Goal: Task Accomplishment & Management: Manage account settings

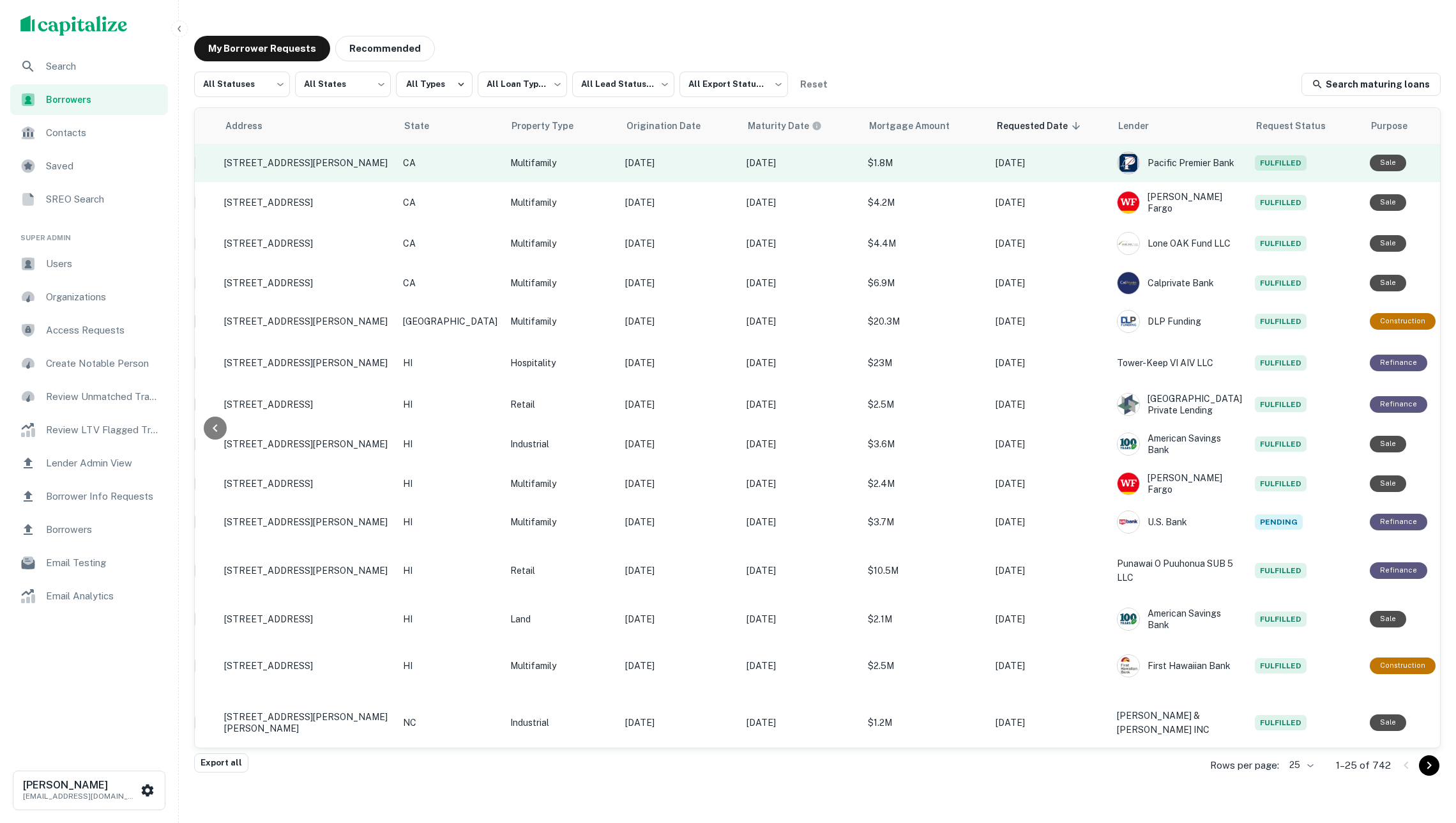
click at [509, 152] on td "Multifamily" at bounding box center [562, 162] width 115 height 38
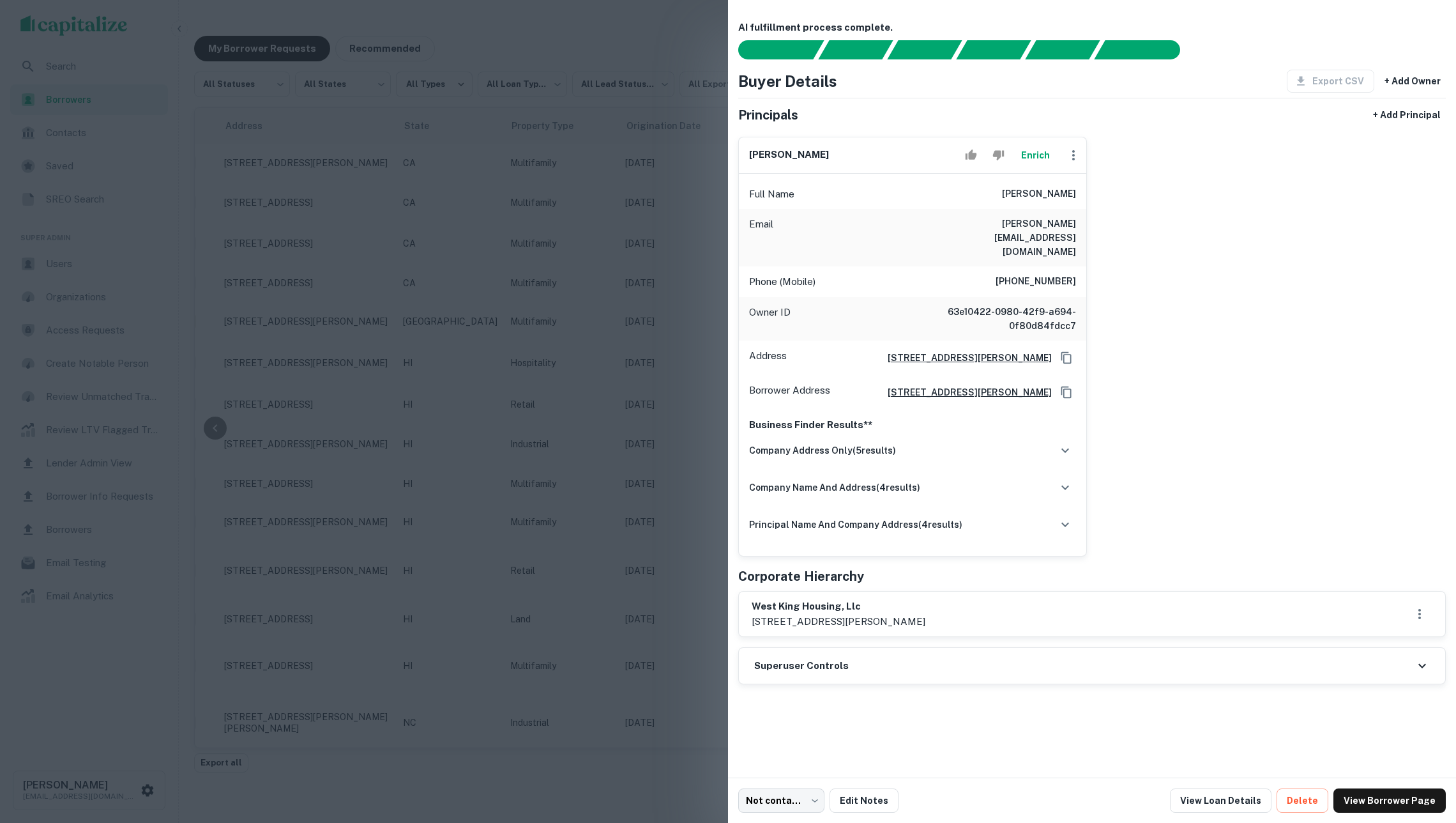
click at [636, 306] on div at bounding box center [728, 412] width 1456 height 823
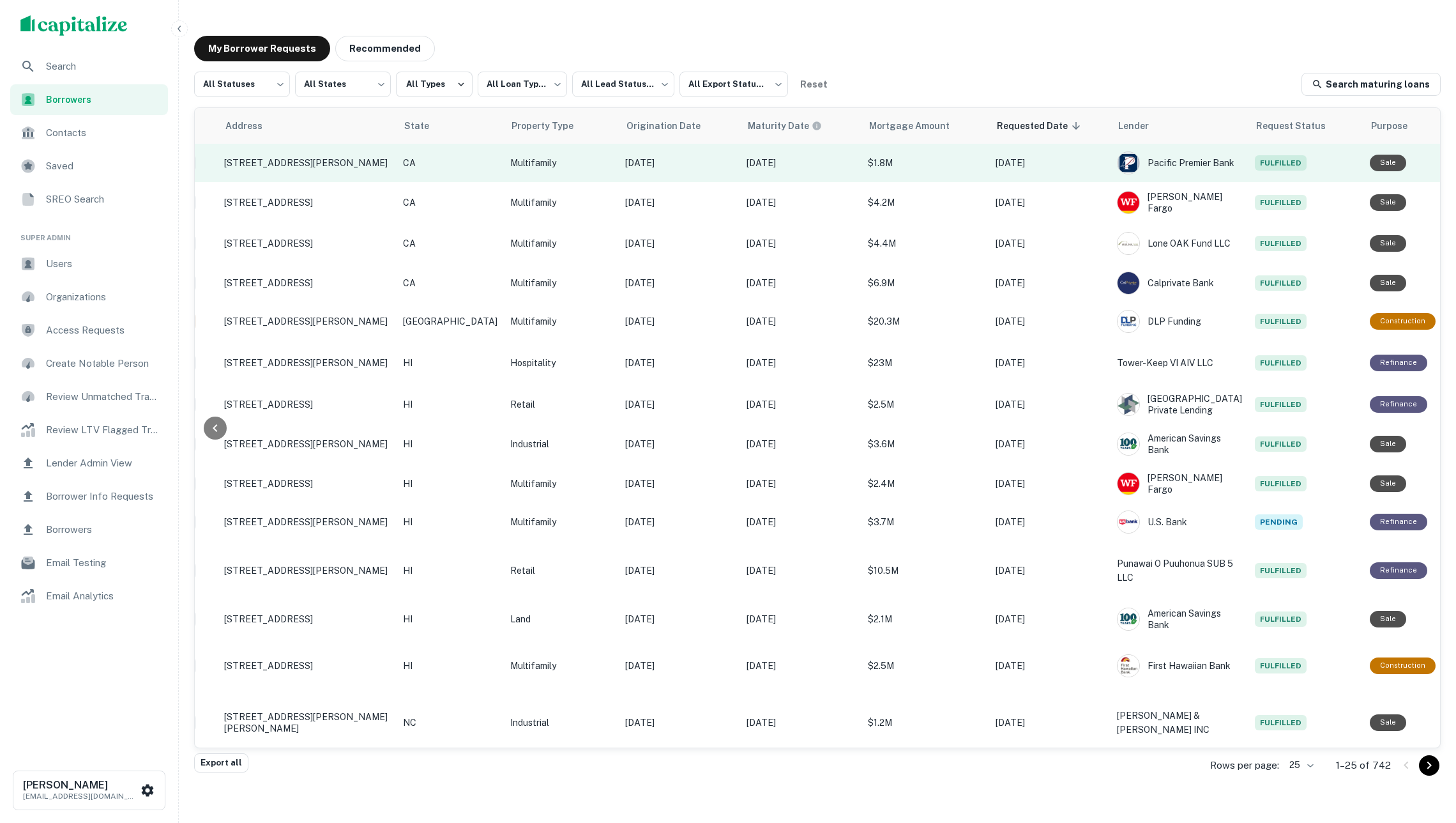
click at [1456, 164] on icon "Create a note for this borrower request" at bounding box center [1470, 163] width 12 height 12
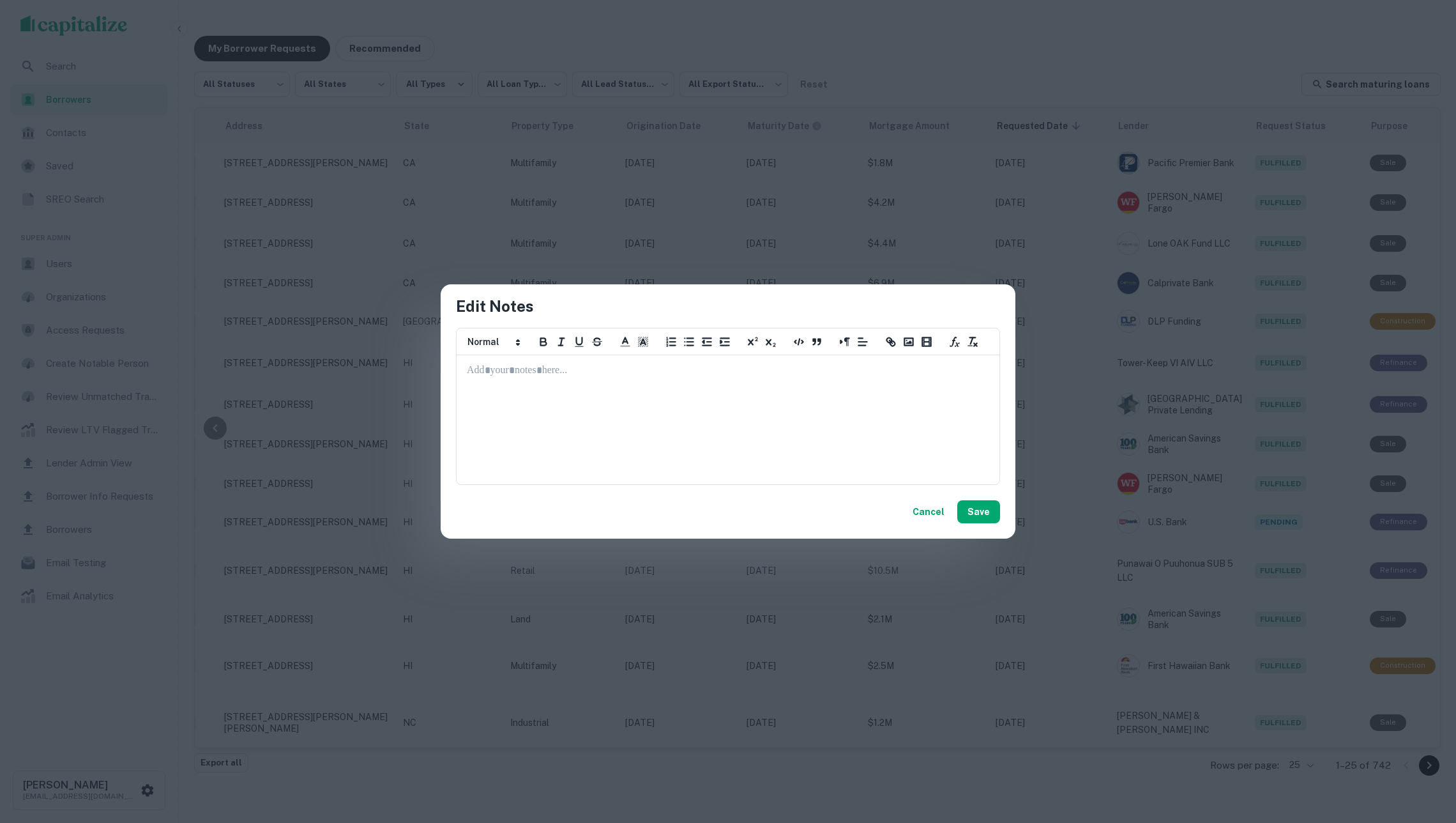
click at [772, 435] on div at bounding box center [728, 419] width 542 height 128
click at [987, 507] on button "Save" at bounding box center [978, 512] width 43 height 23
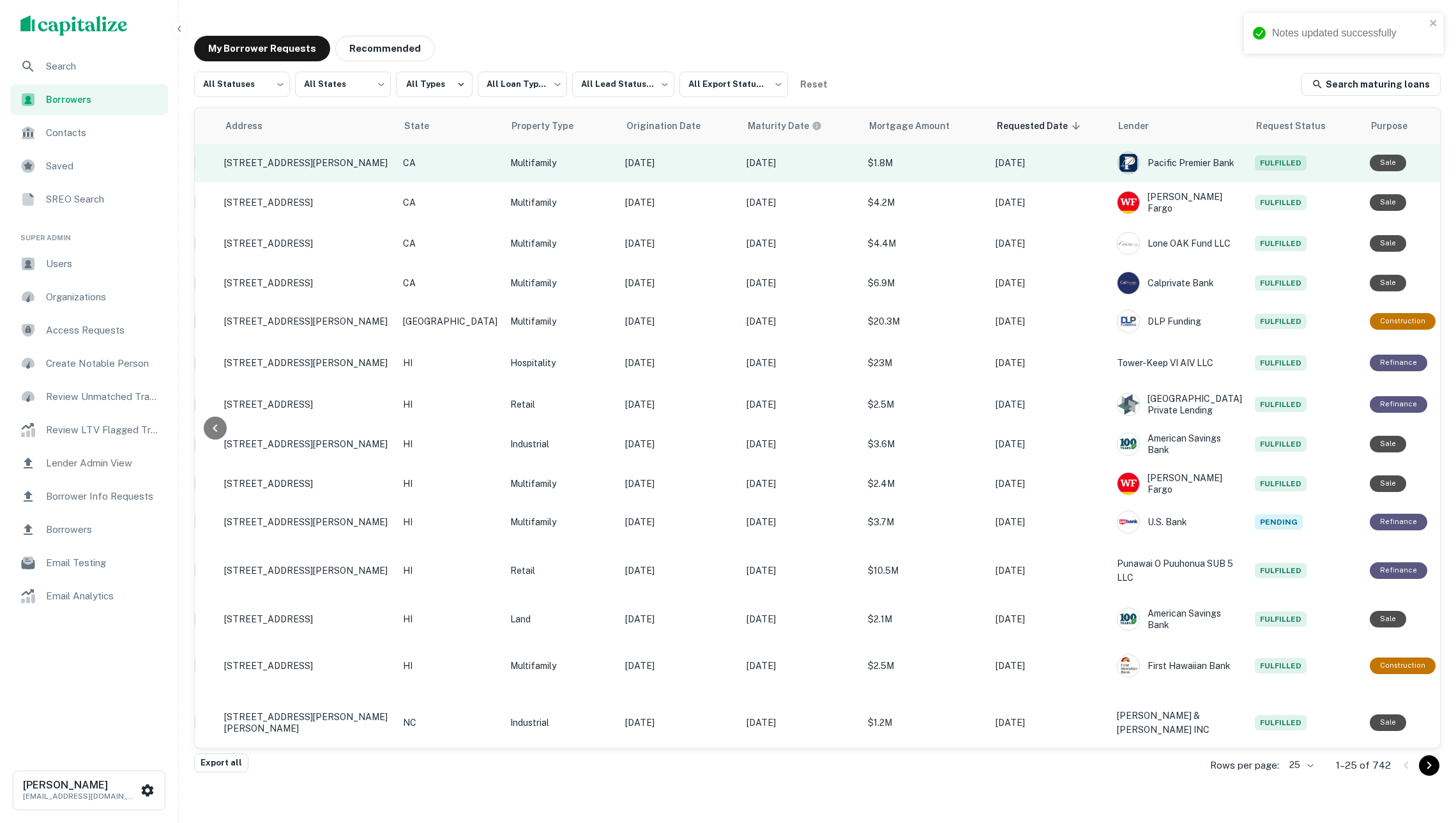
click at [1456, 164] on icon "Create a note for this borrower request" at bounding box center [1470, 163] width 12 height 12
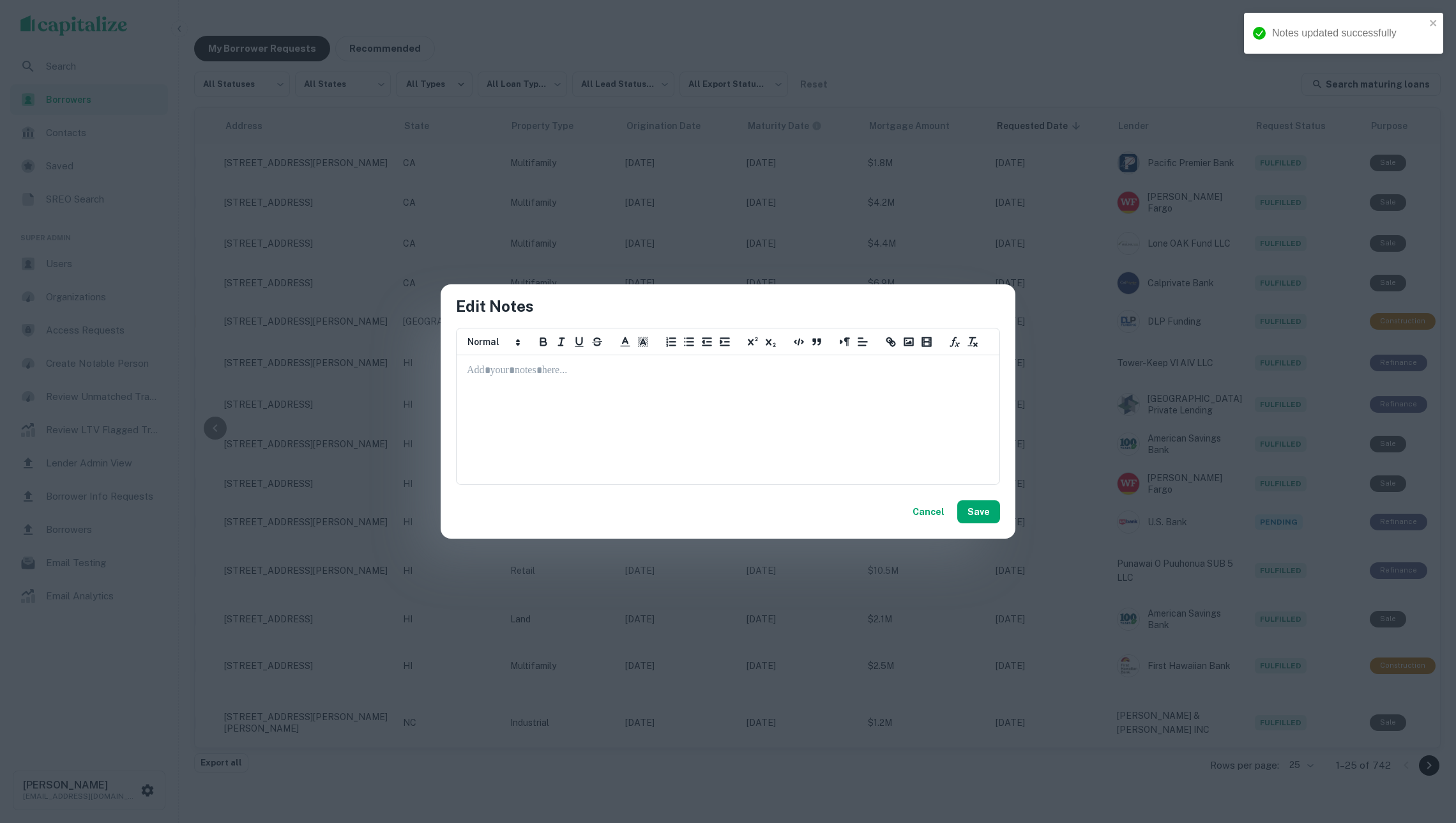
click at [790, 436] on div at bounding box center [728, 419] width 542 height 128
click at [926, 512] on button "Cancel" at bounding box center [928, 512] width 42 height 23
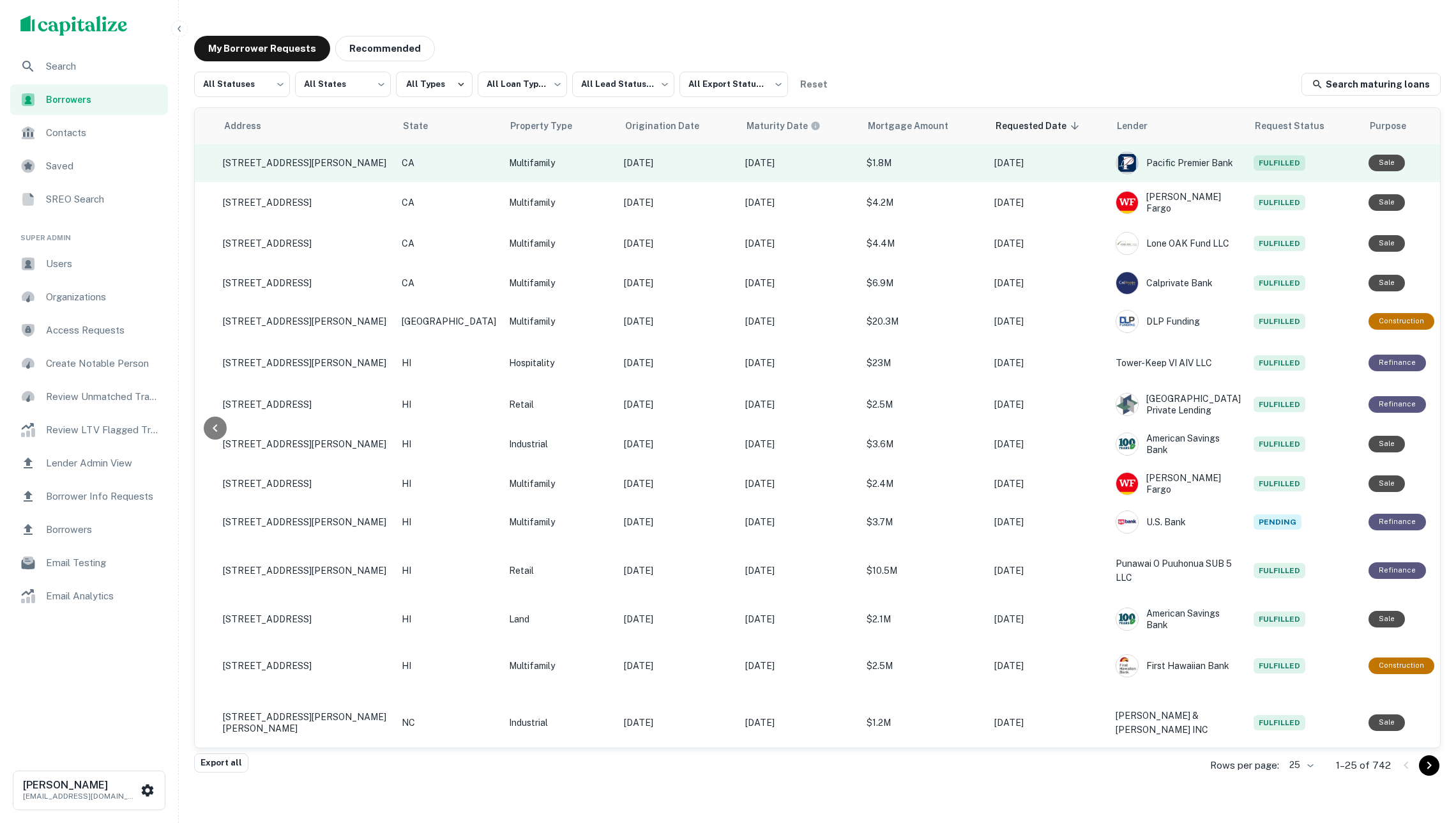
scroll to position [0, 256]
click at [1456, 158] on icon "Create a note for this borrower request" at bounding box center [1470, 163] width 12 height 12
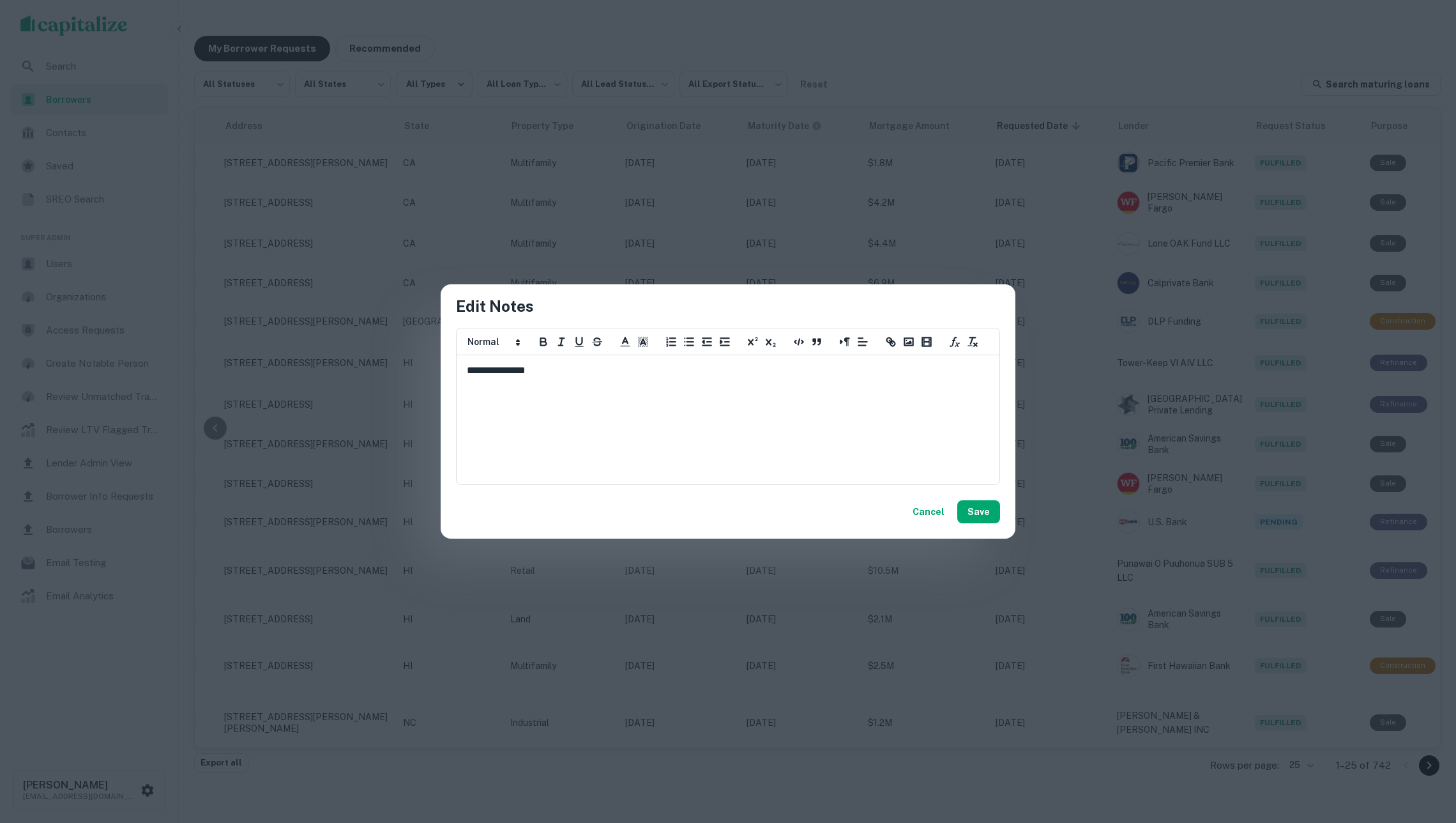
click at [684, 401] on div "**********" at bounding box center [728, 419] width 542 height 128
click at [938, 509] on button "Cancel" at bounding box center [928, 512] width 42 height 23
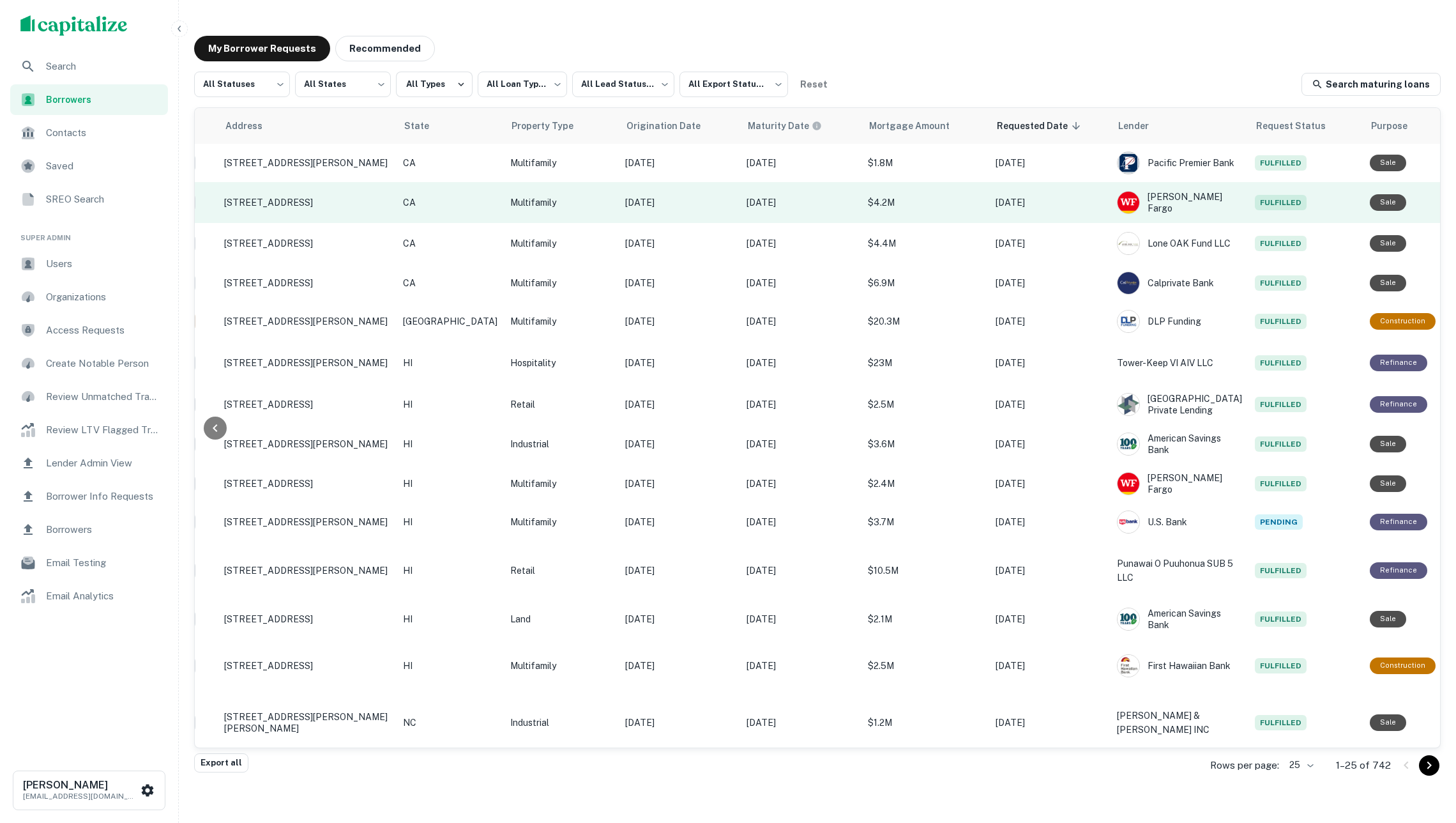
click at [1456, 206] on icon "Create a note for this borrower request" at bounding box center [1471, 203] width 16 height 16
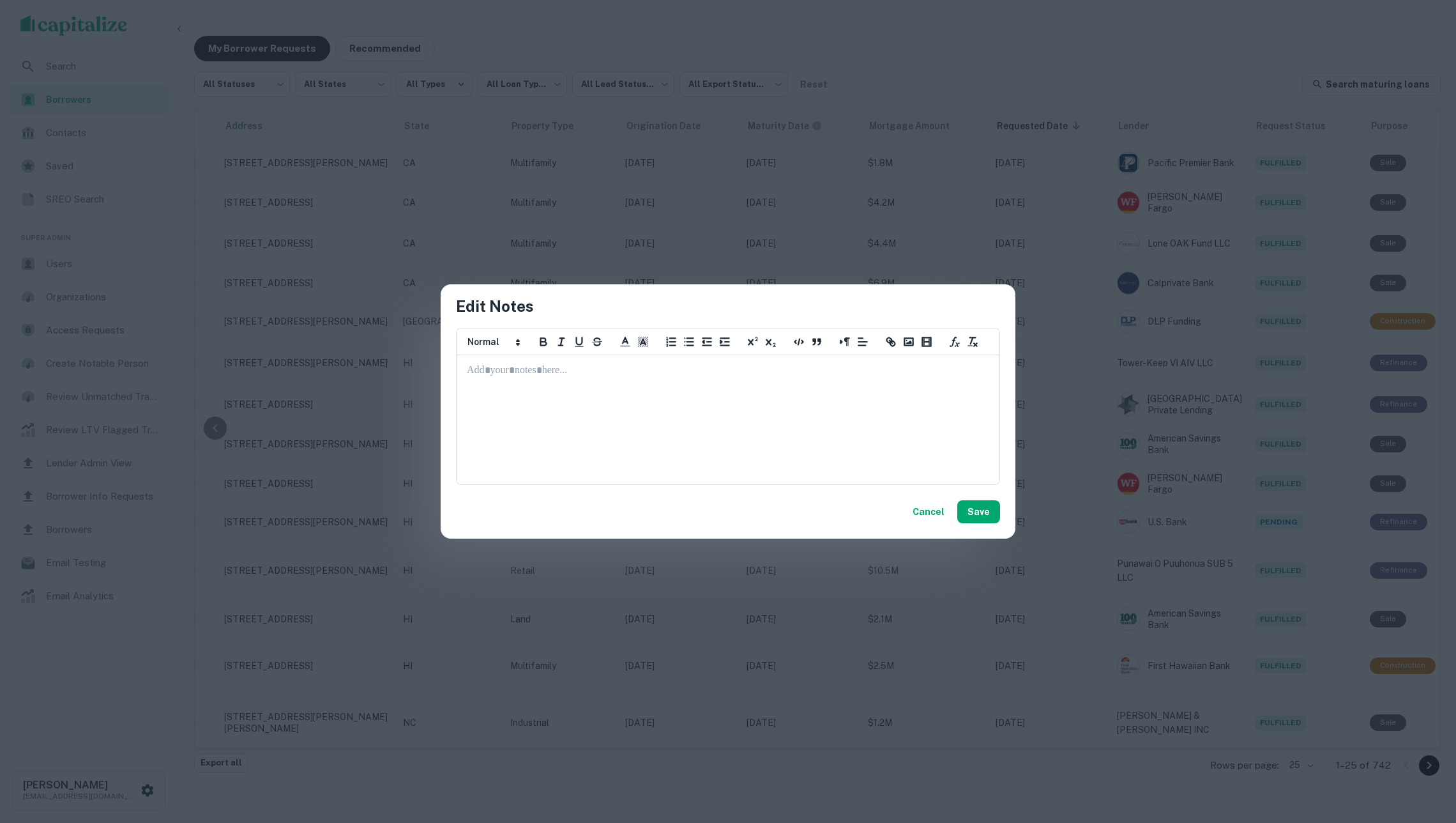
click at [890, 442] on div at bounding box center [728, 419] width 542 height 128
click at [989, 512] on button "Save" at bounding box center [978, 512] width 43 height 23
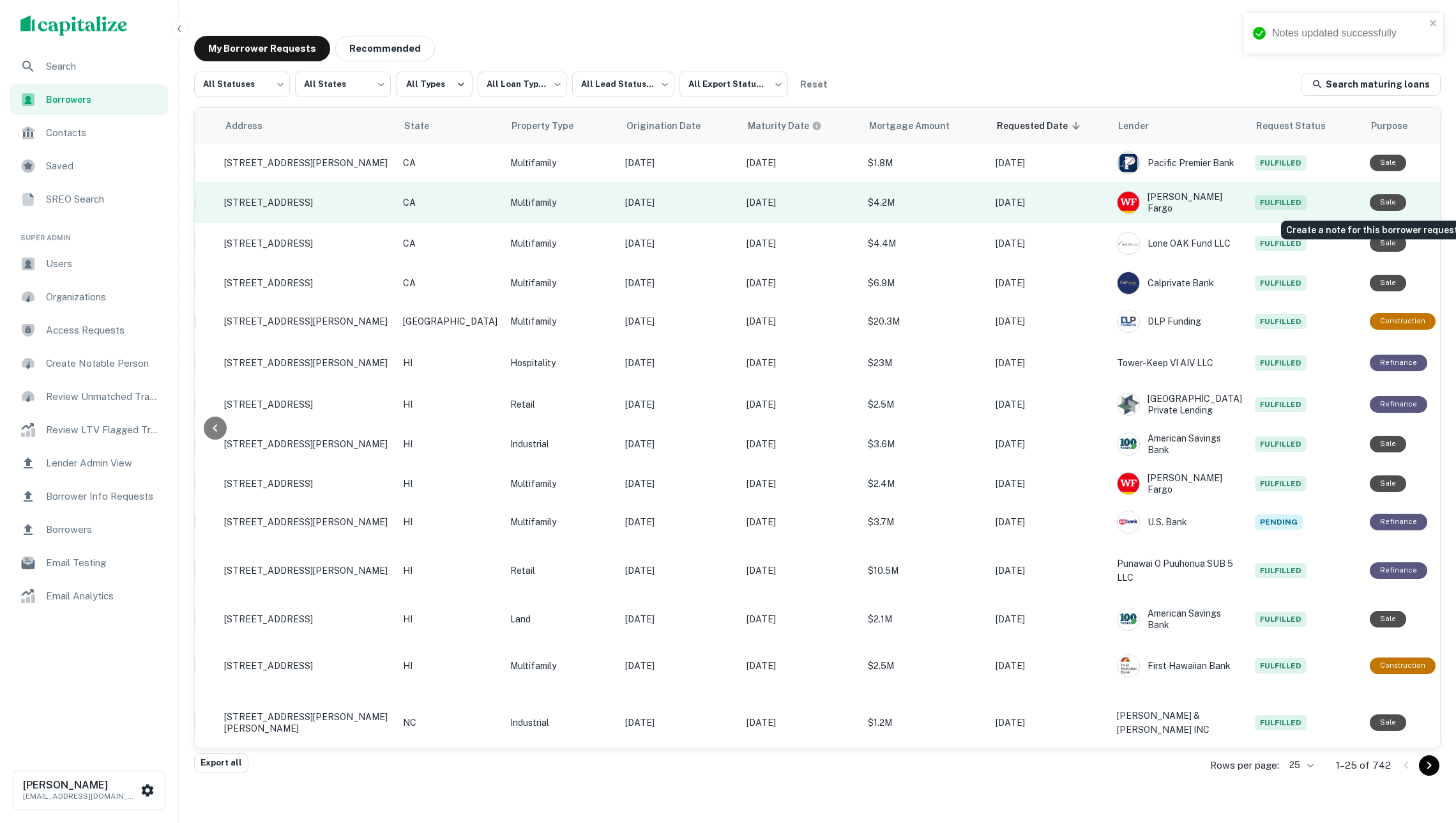
click at [1456, 203] on icon "Create a note for this borrower request" at bounding box center [1470, 202] width 12 height 12
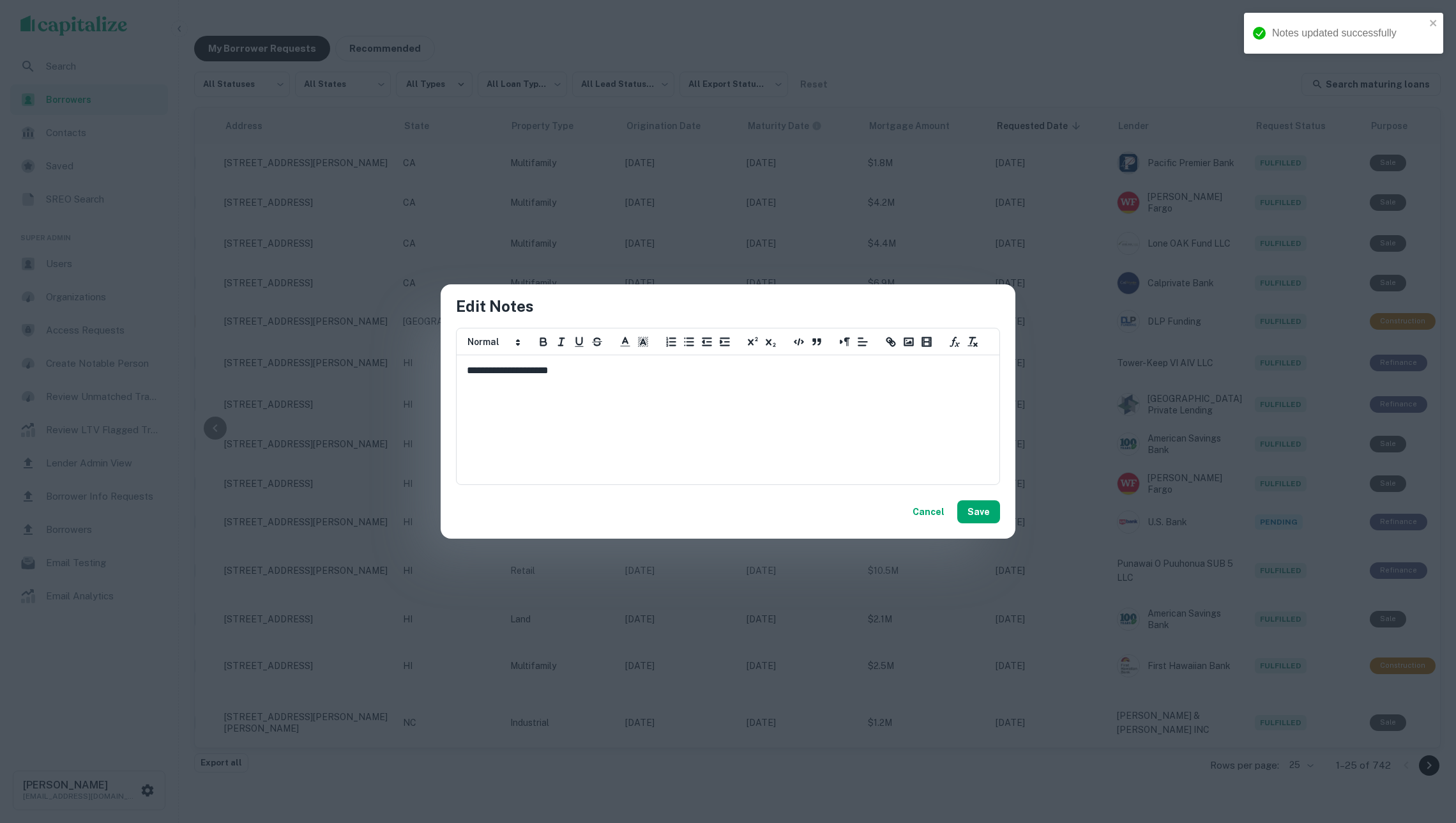
click at [930, 511] on button "Cancel" at bounding box center [928, 512] width 42 height 23
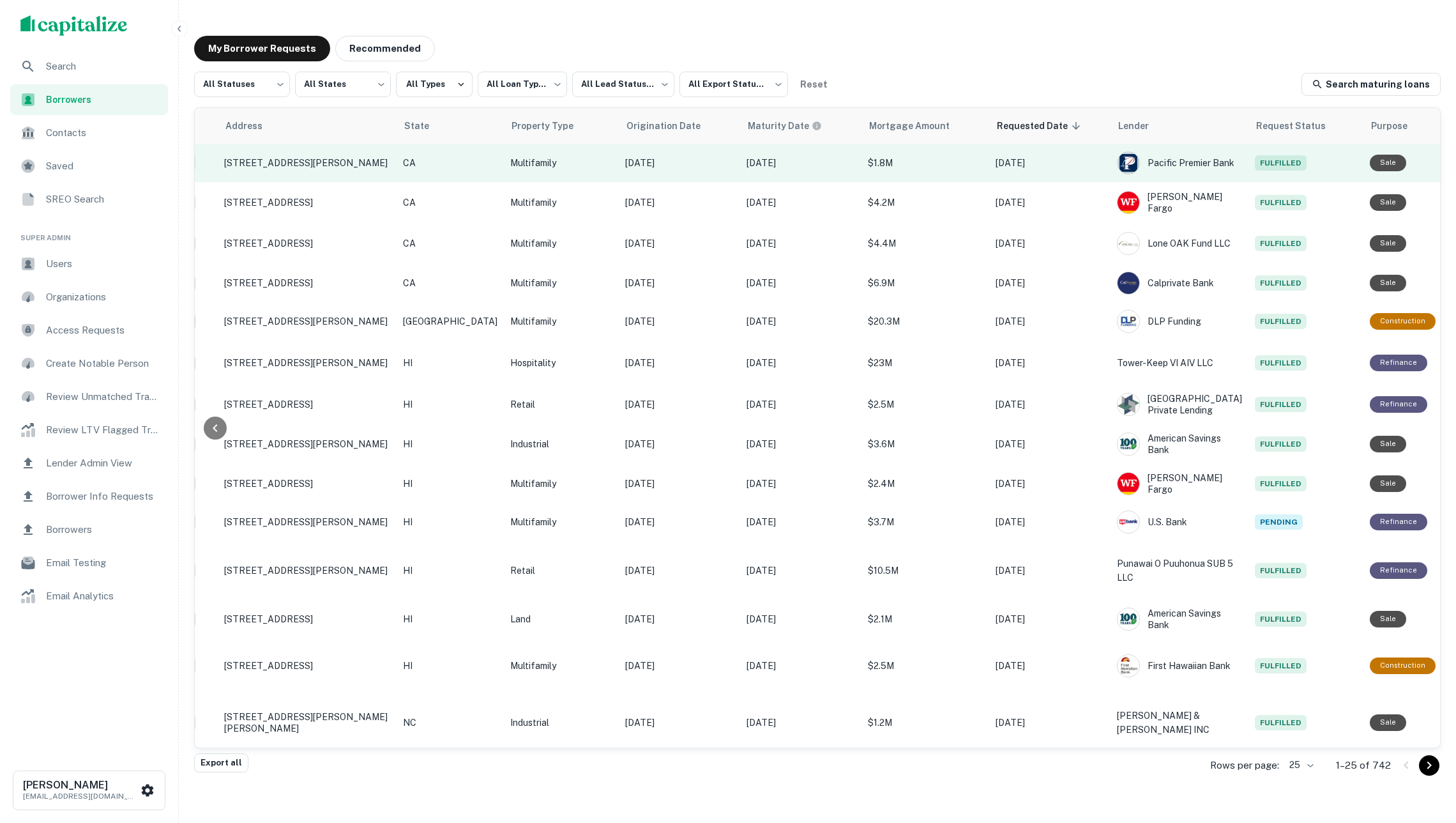
click at [1456, 162] on icon "Create a note for this borrower request" at bounding box center [1470, 163] width 12 height 12
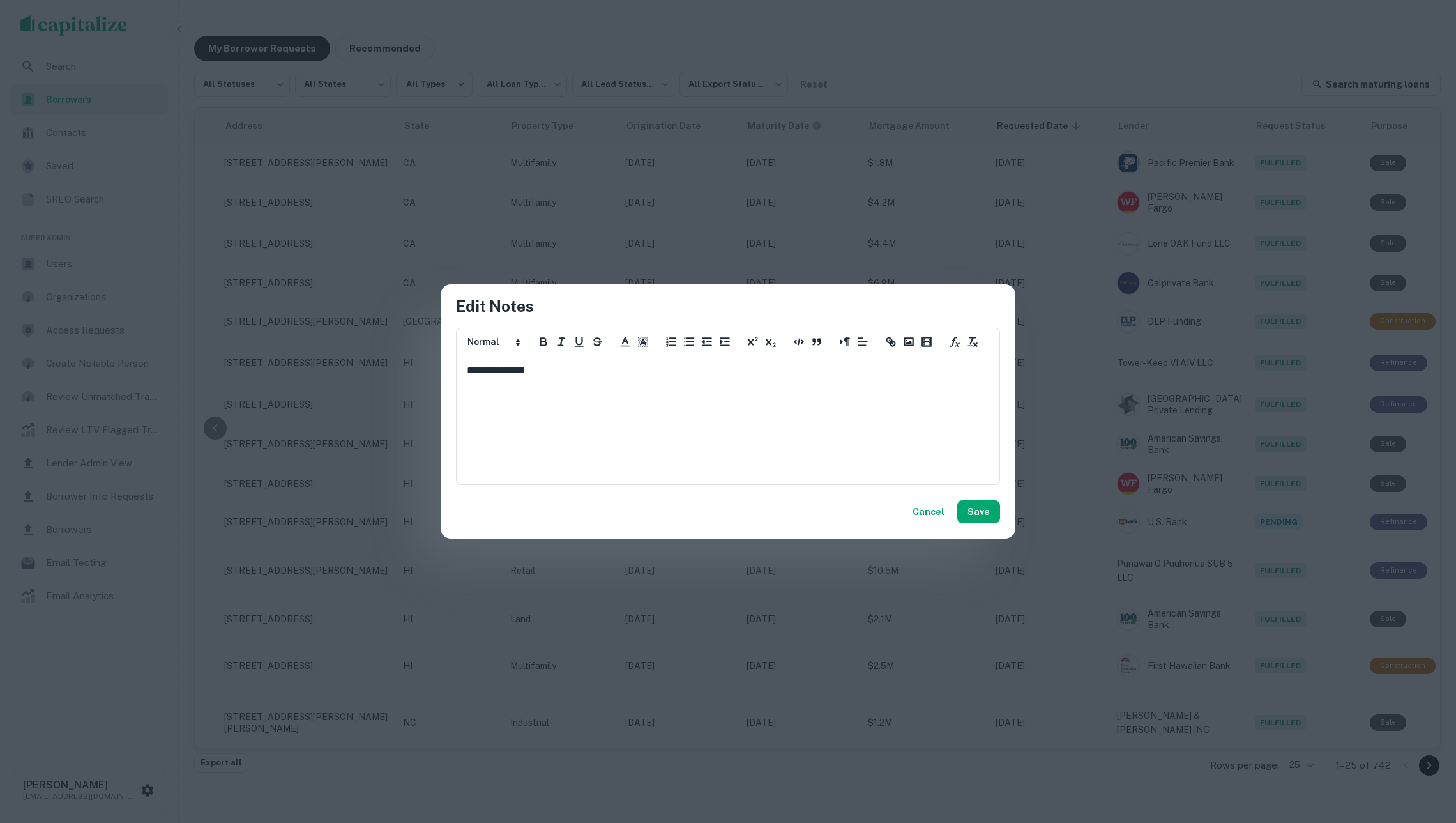
click at [688, 378] on div "**********" at bounding box center [728, 419] width 542 height 128
click at [507, 345] on span at bounding box center [493, 342] width 62 height 16
click at [509, 372] on span at bounding box center [510, 373] width 97 height 32
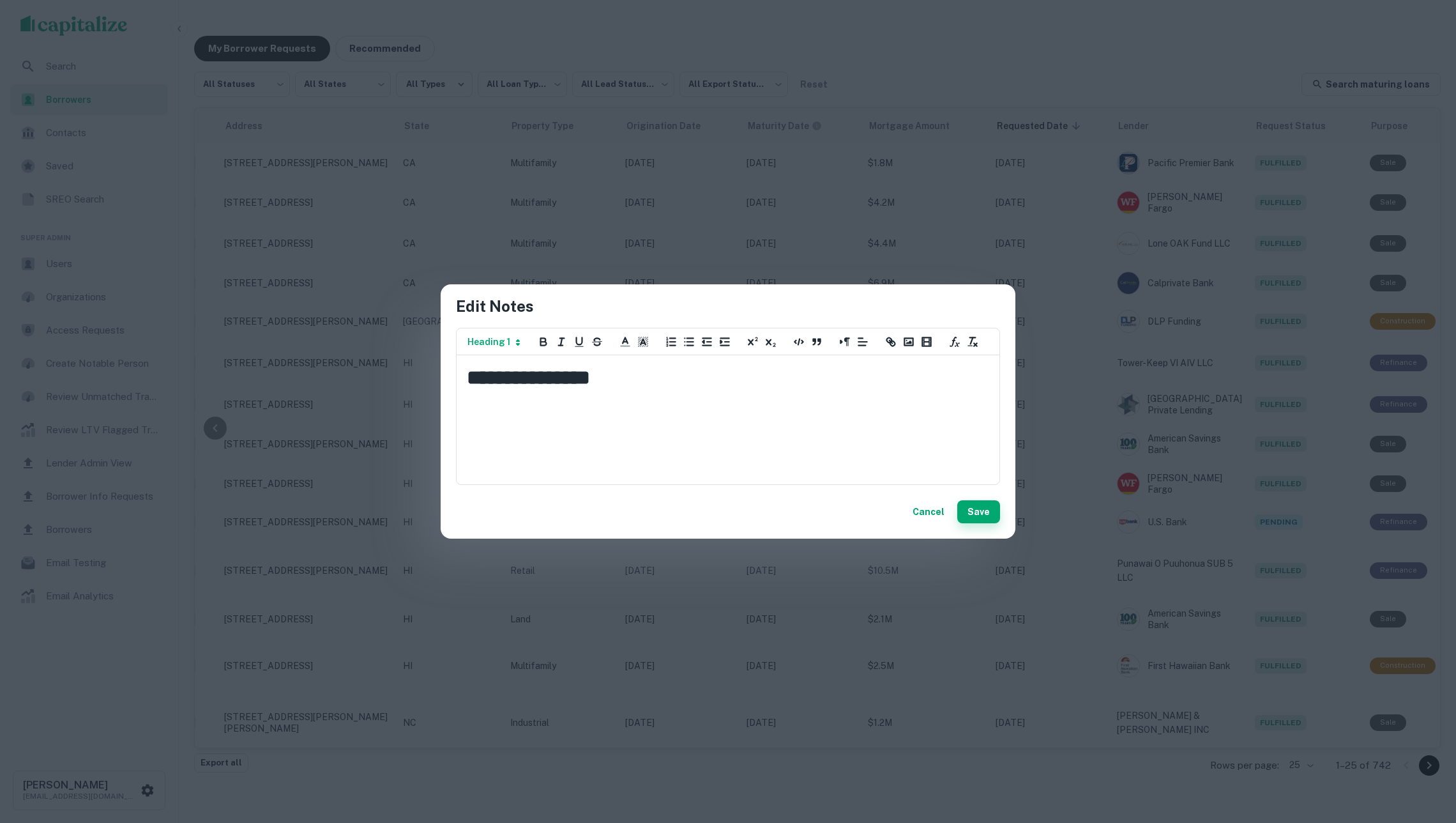
click at [982, 511] on button "Save" at bounding box center [978, 512] width 43 height 23
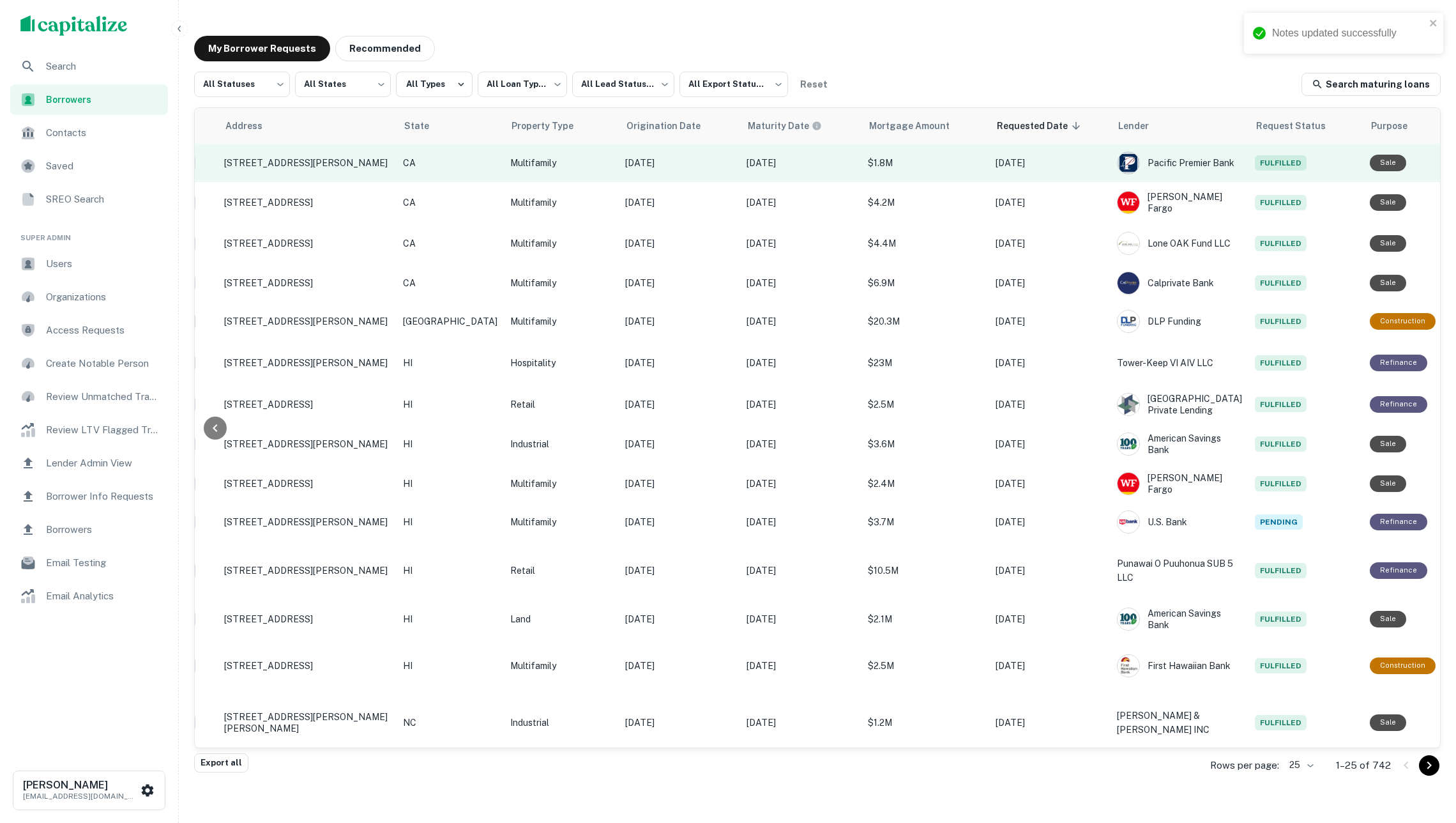
click at [1456, 160] on icon "Create a note for this borrower request" at bounding box center [1471, 163] width 16 height 16
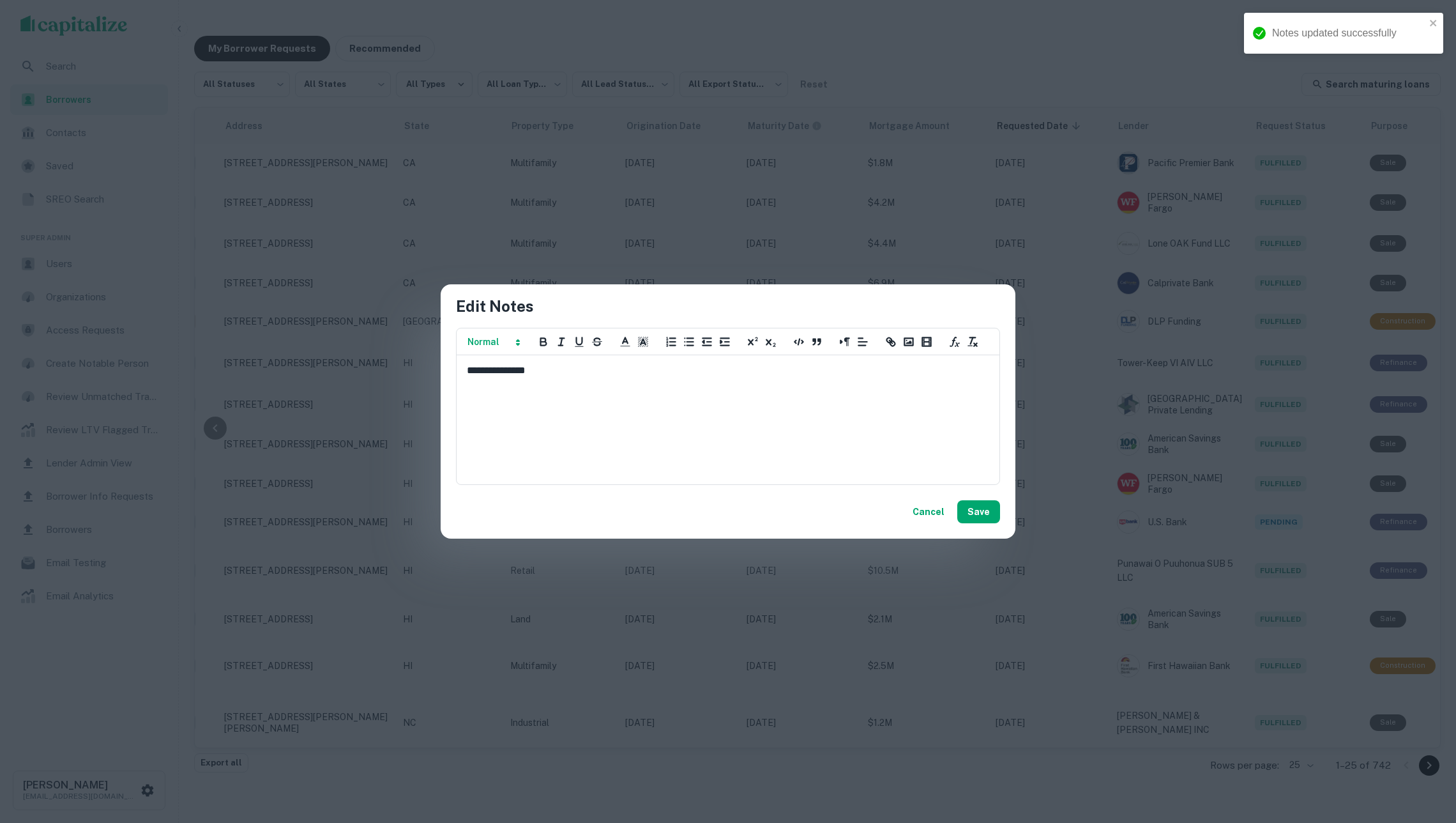
click at [511, 345] on span at bounding box center [493, 342] width 62 height 16
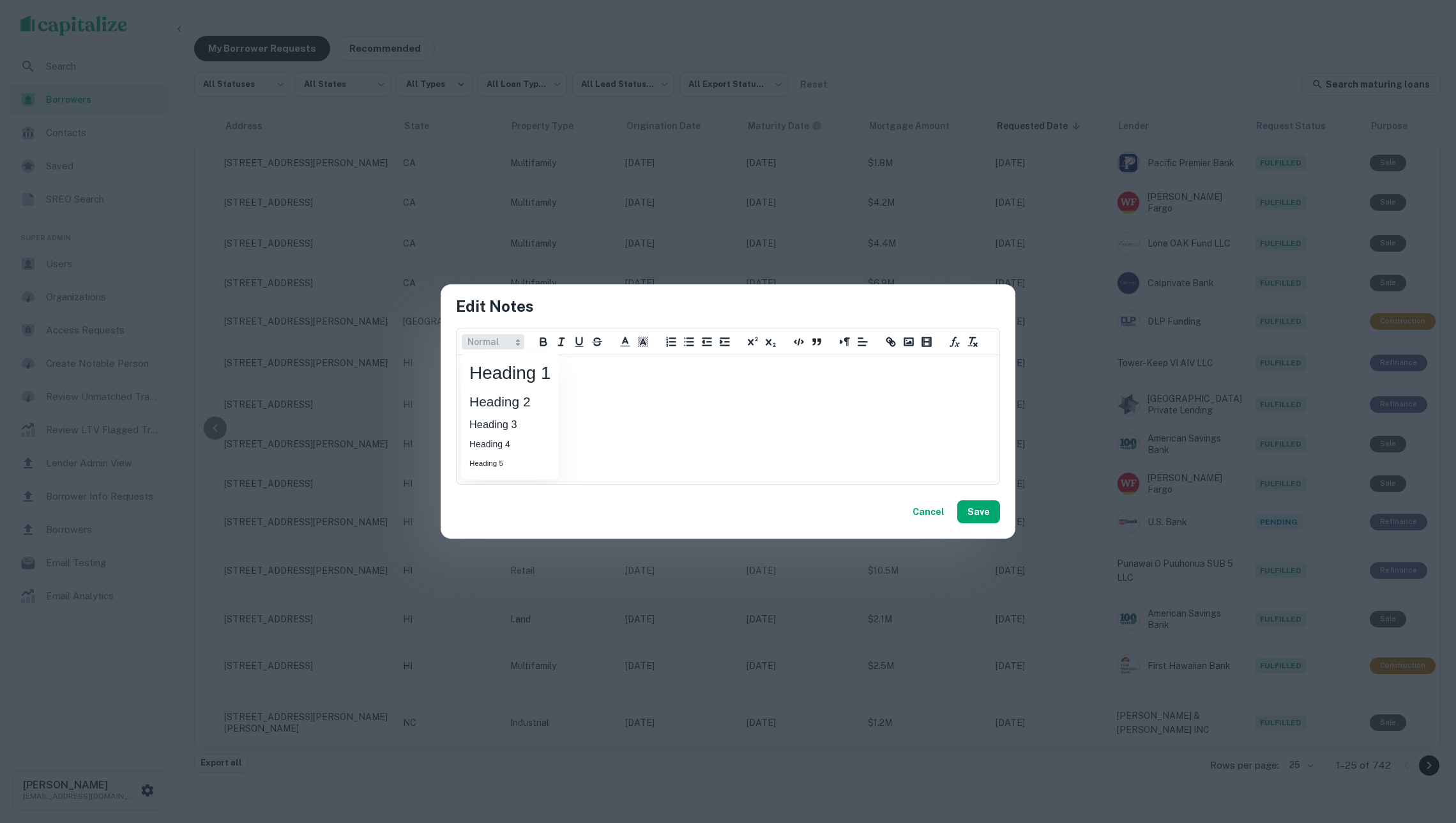
click at [519, 370] on span at bounding box center [510, 373] width 97 height 32
click at [972, 511] on button "Save" at bounding box center [978, 512] width 43 height 23
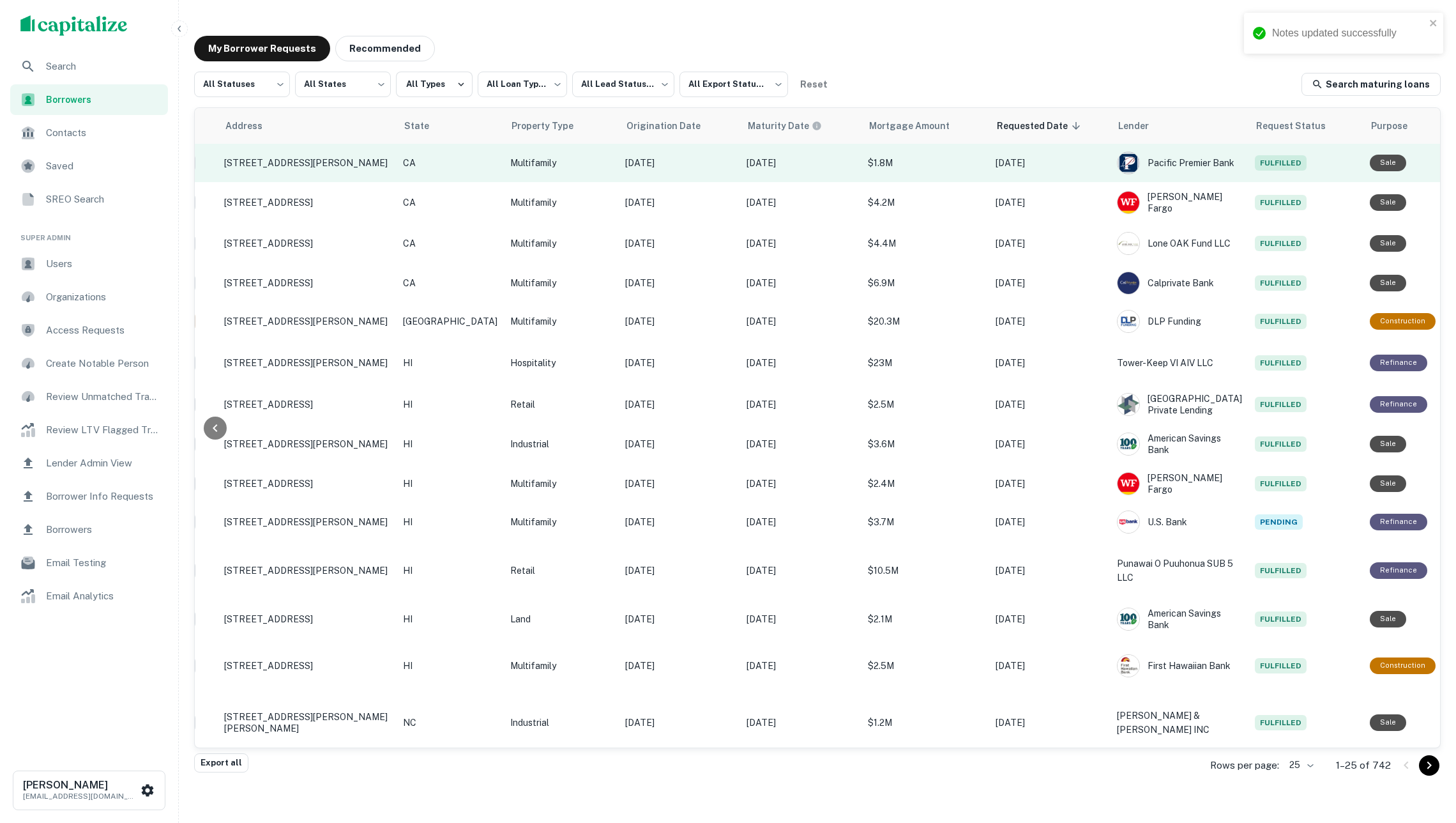
click at [1456, 164] on icon "Create a note for this borrower request" at bounding box center [1470, 163] width 12 height 12
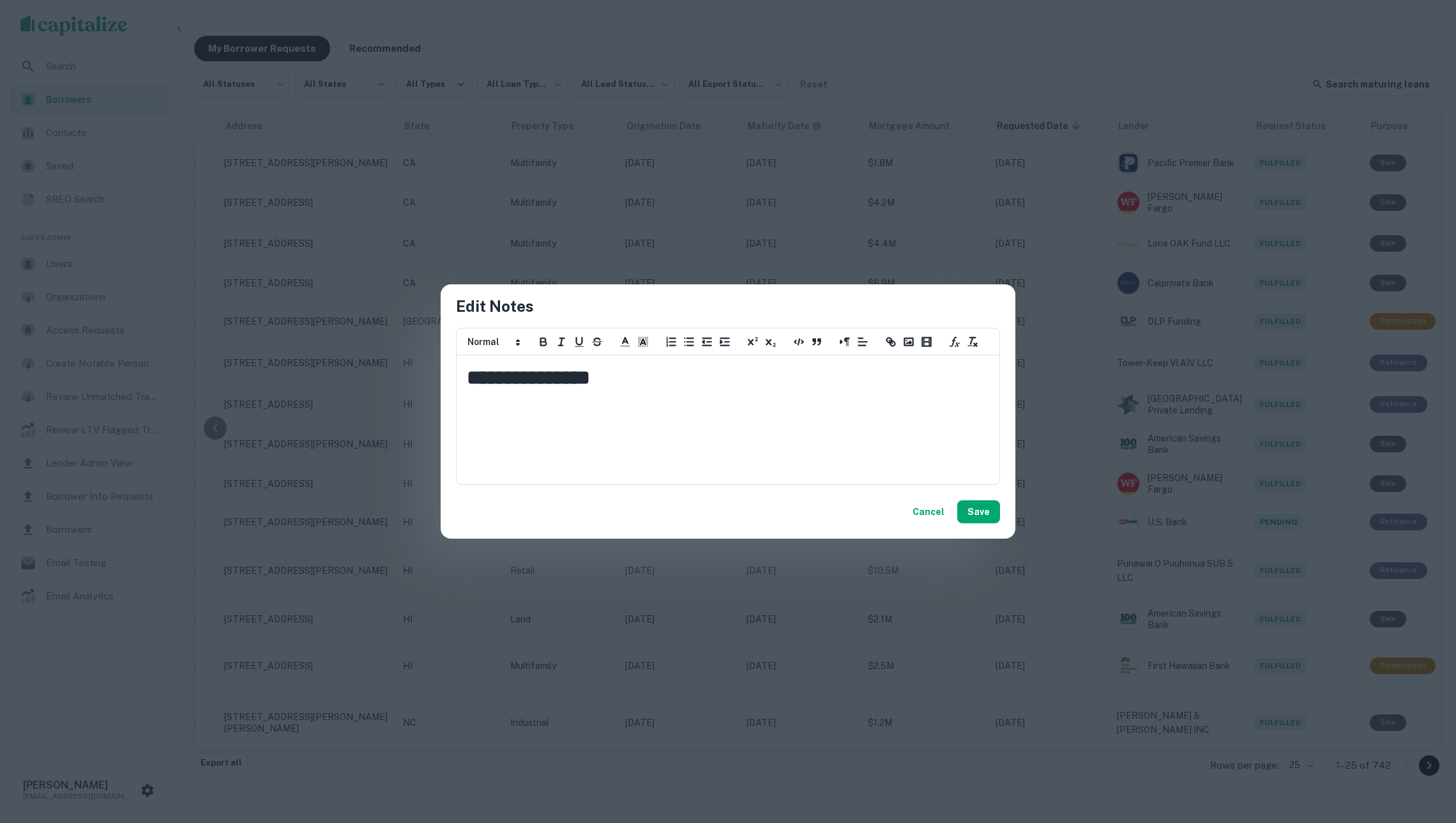
click at [854, 575] on div "**********" at bounding box center [728, 412] width 1456 height 823
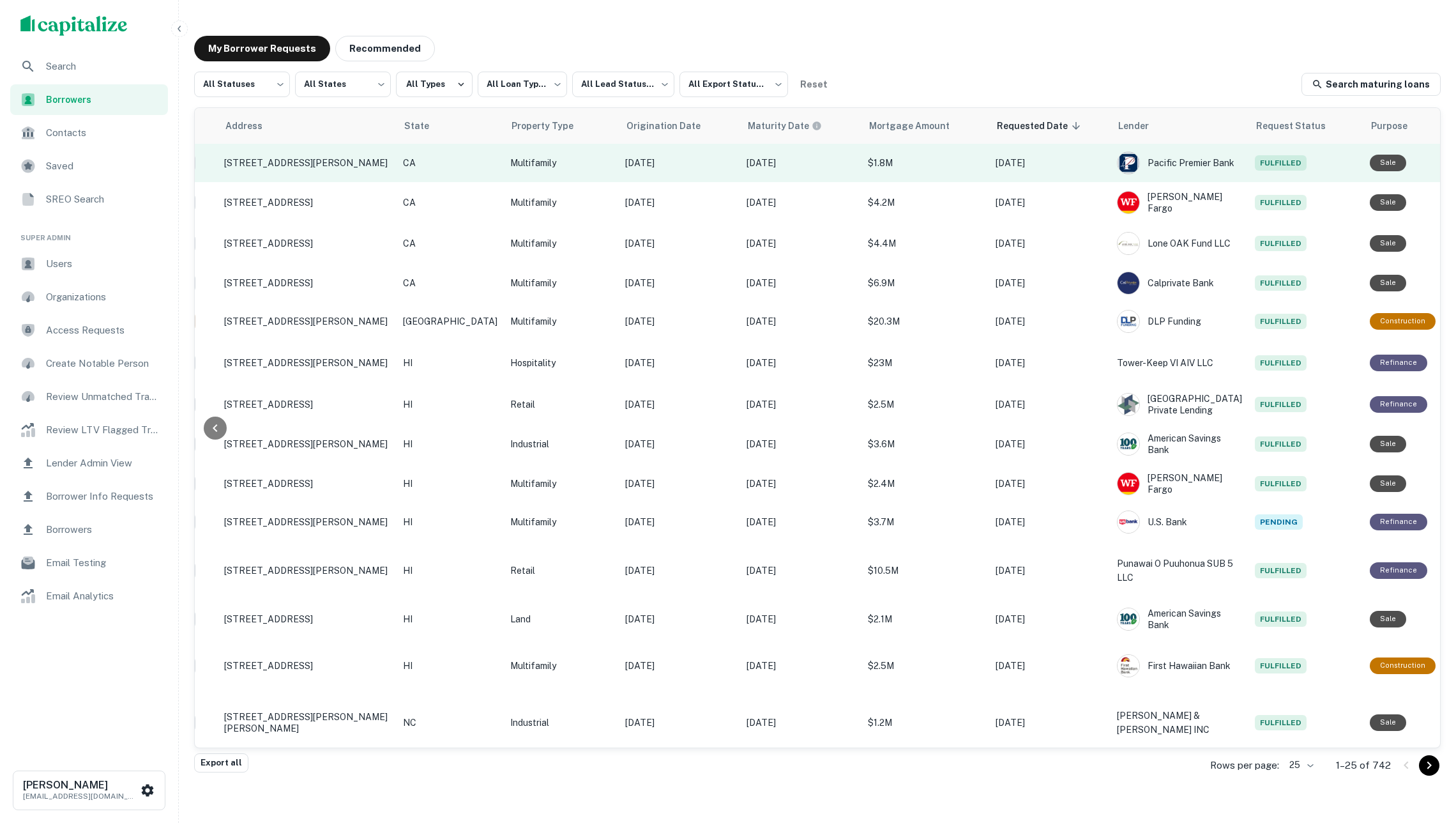
click at [1456, 161] on icon "Create a note for this borrower request" at bounding box center [1470, 163] width 12 height 12
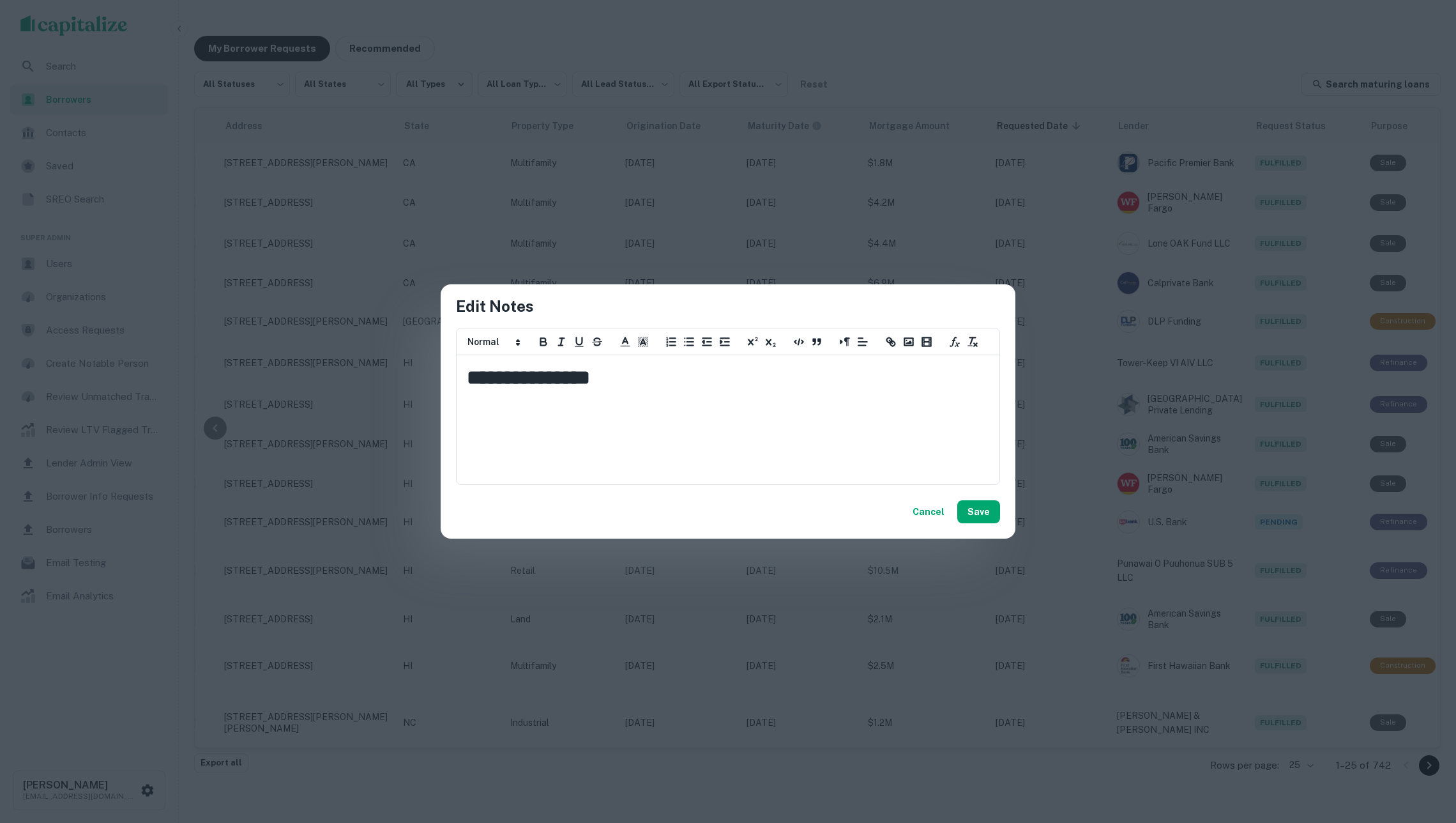
click at [1322, 327] on div "**********" at bounding box center [728, 412] width 1456 height 823
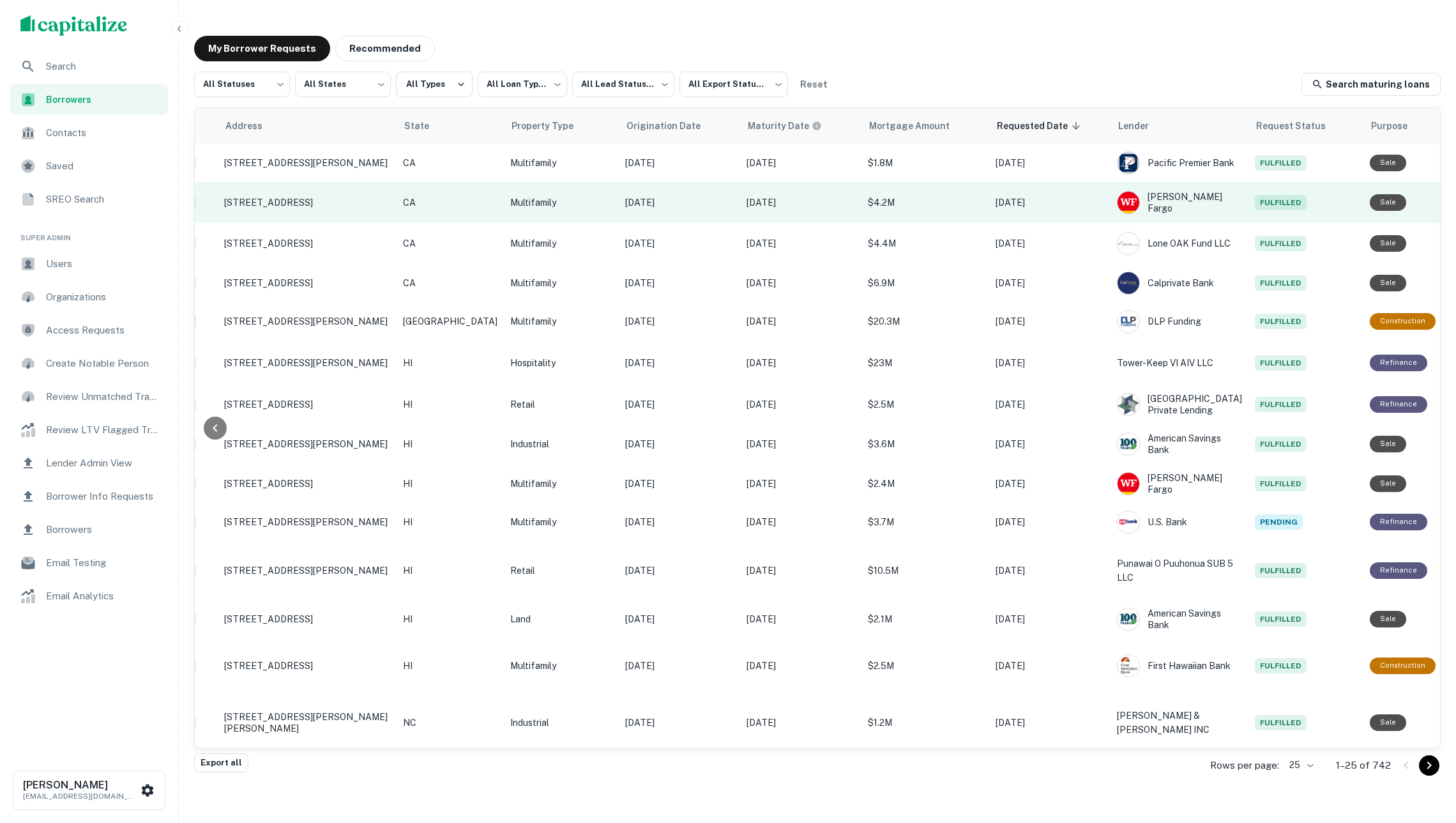
click at [1456, 196] on icon "Create a note for this borrower request" at bounding box center [1470, 202] width 12 height 12
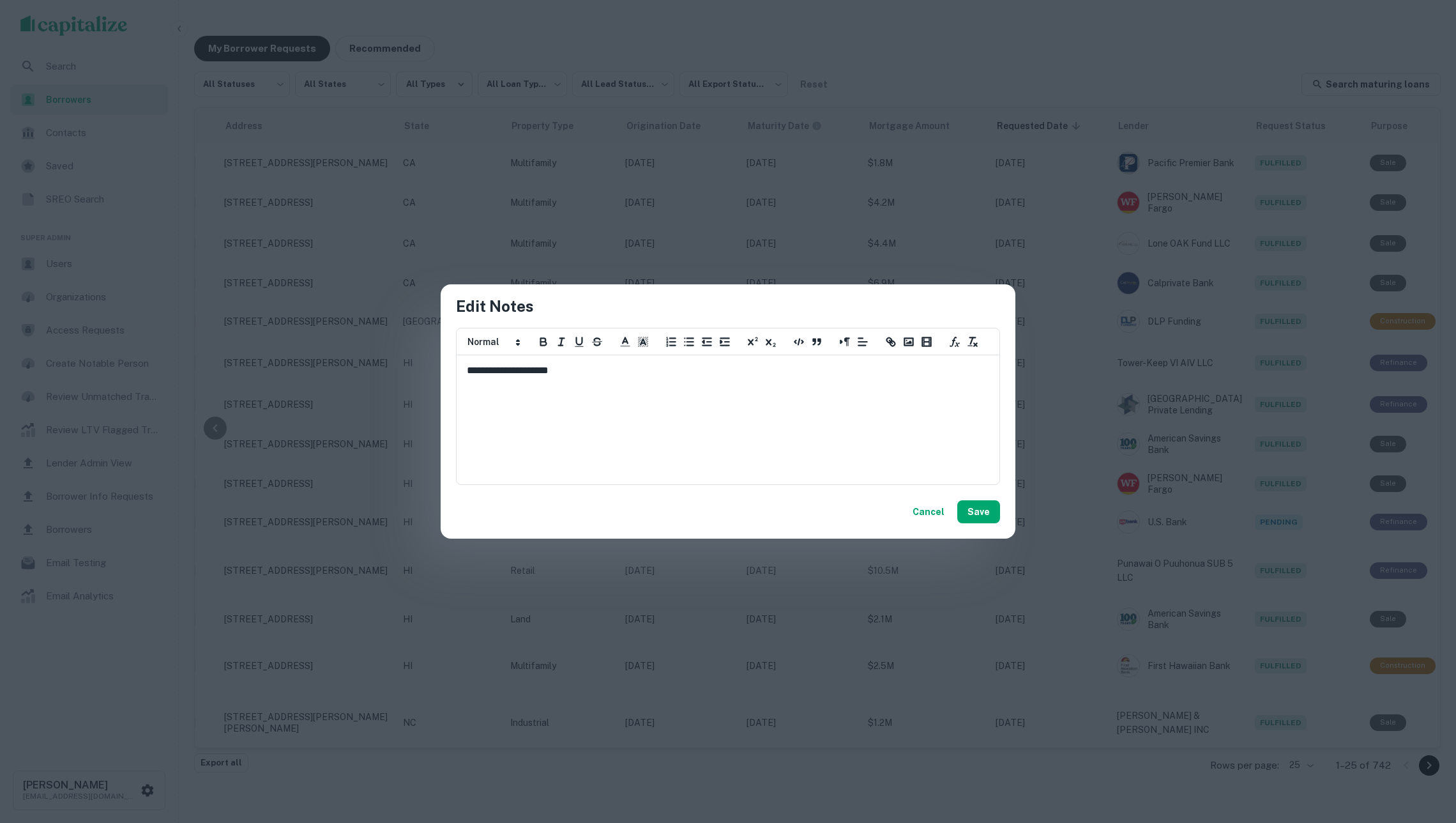
click at [1223, 366] on div "**********" at bounding box center [728, 412] width 1456 height 823
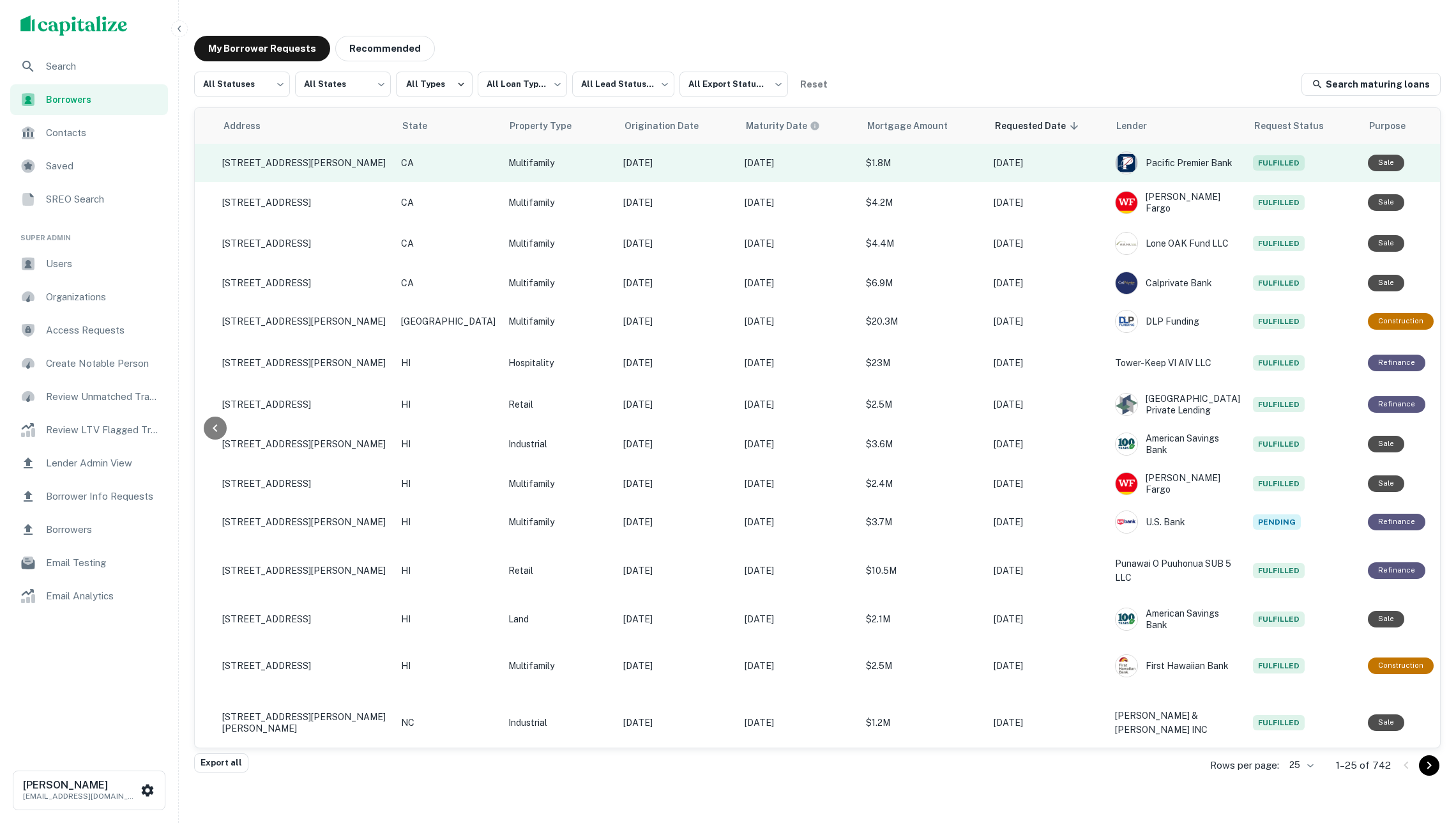
scroll to position [0, 256]
click at [1456, 164] on icon "Create a note for this borrower request" at bounding box center [1471, 163] width 16 height 16
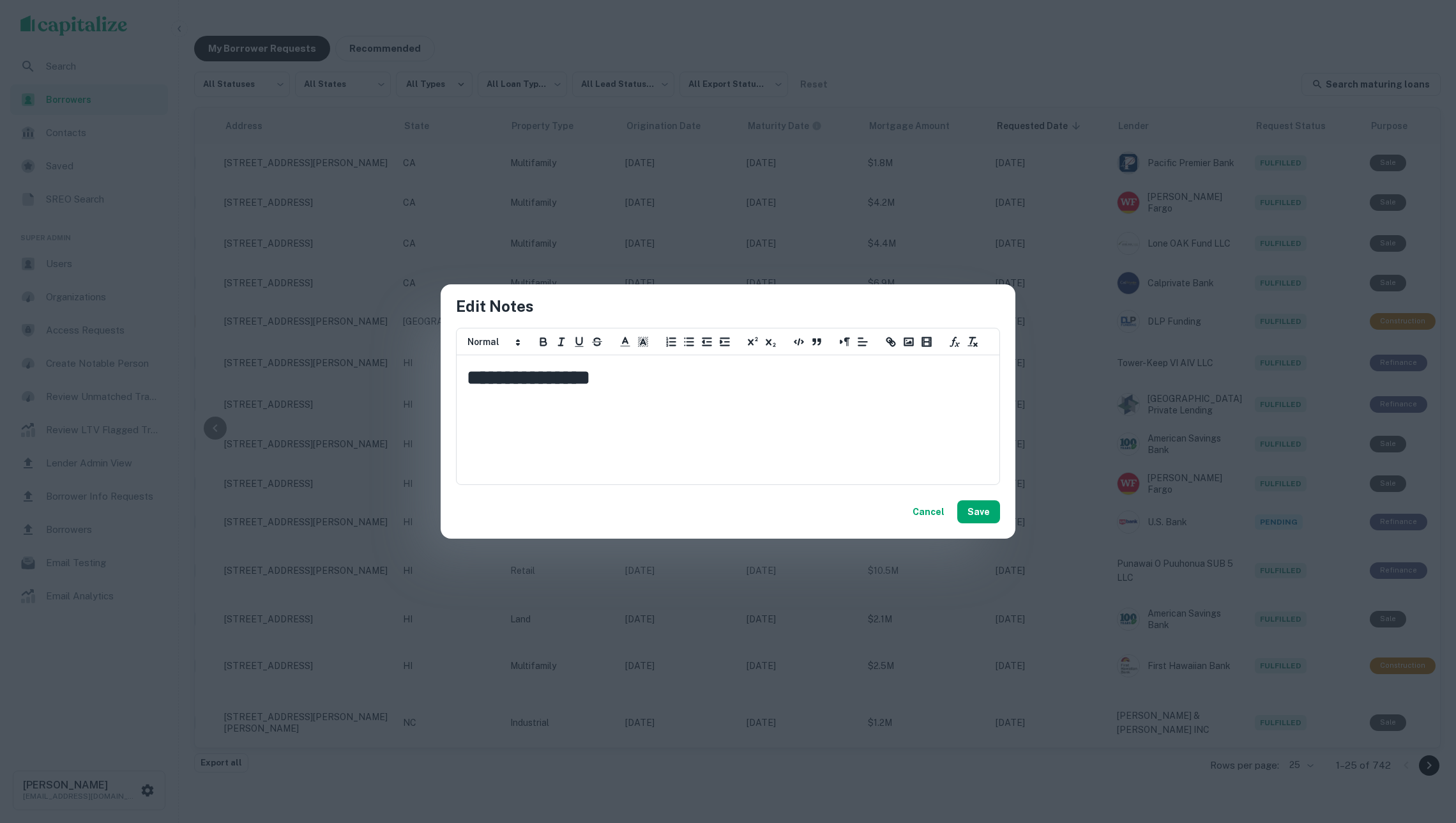
click at [1422, 200] on div "**********" at bounding box center [728, 412] width 1456 height 823
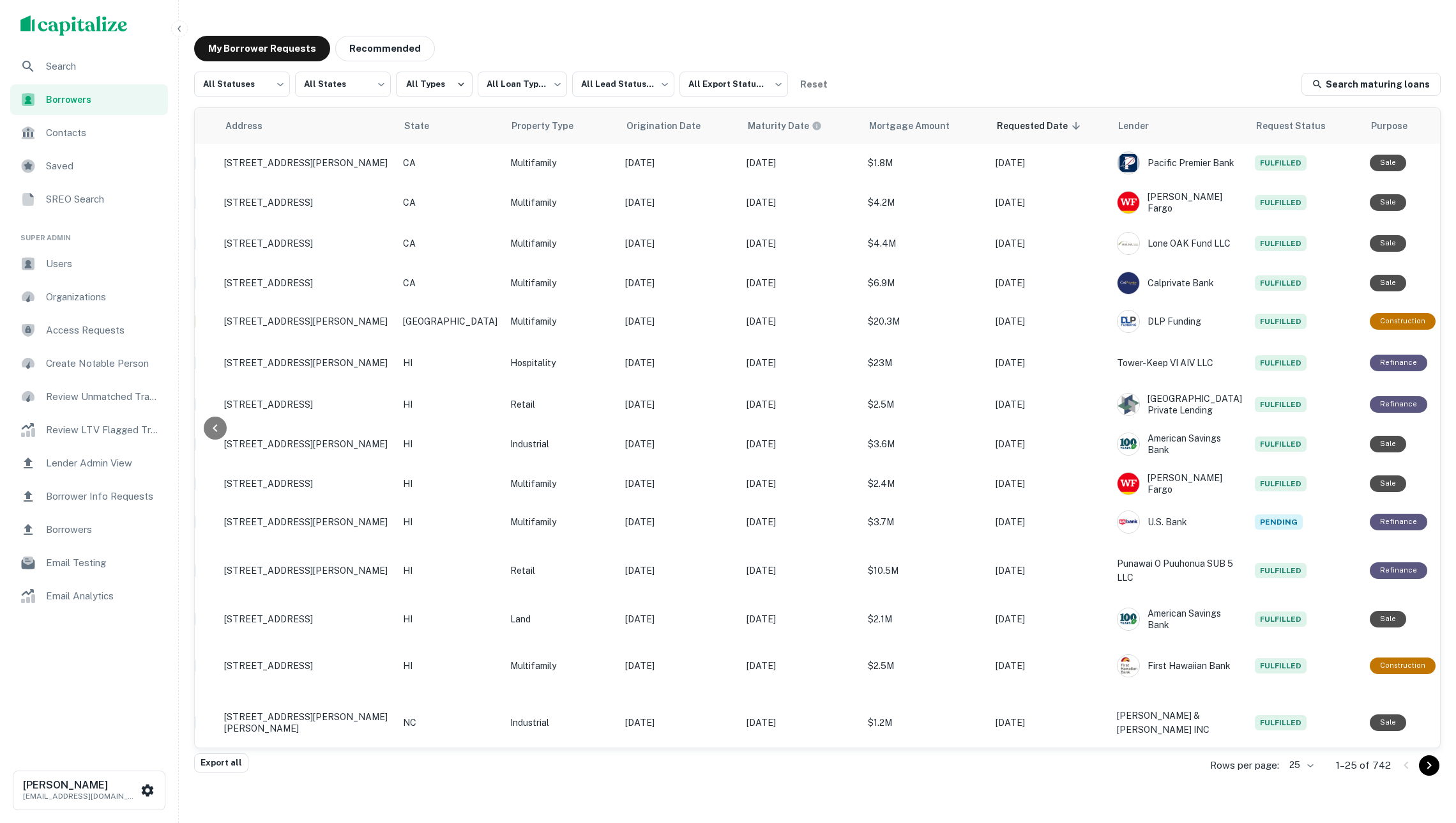
click at [1456, 200] on icon "Create a note for this borrower request" at bounding box center [1471, 203] width 16 height 16
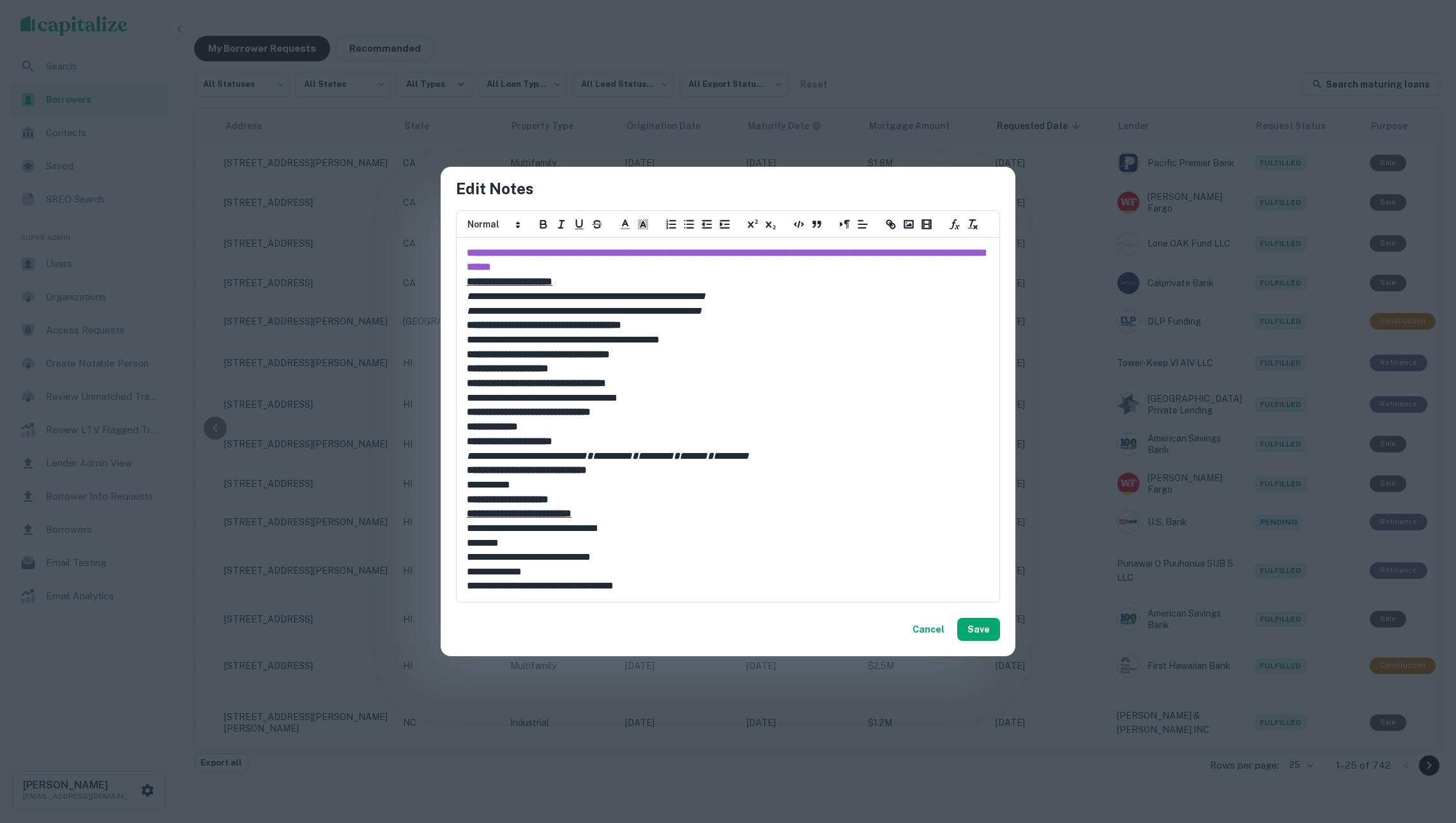
click at [1061, 295] on div "**********" at bounding box center [728, 412] width 1456 height 823
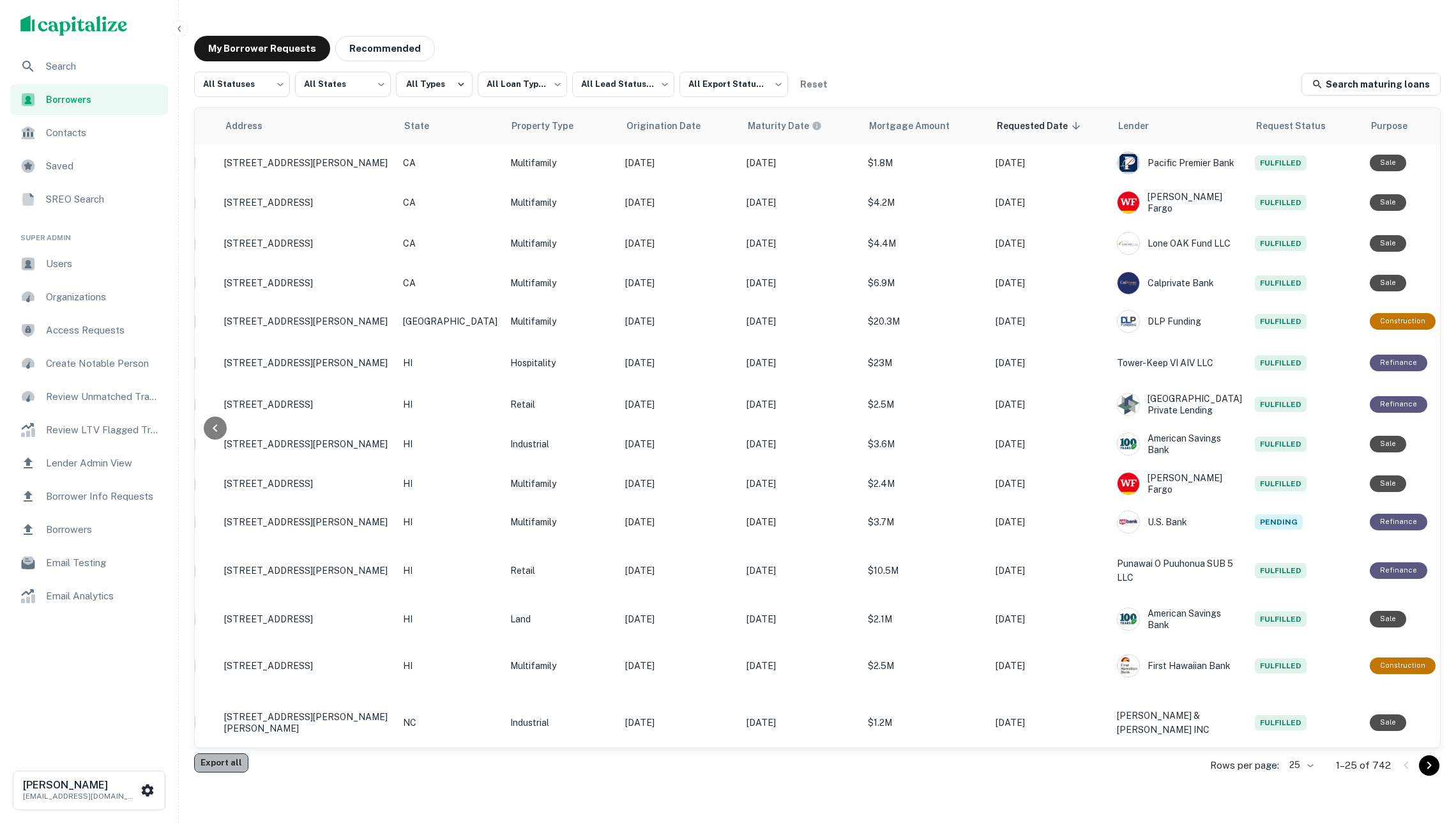
click at [234, 759] on button "Export all" at bounding box center [221, 762] width 55 height 19
